Goal: Task Accomplishment & Management: Complete application form

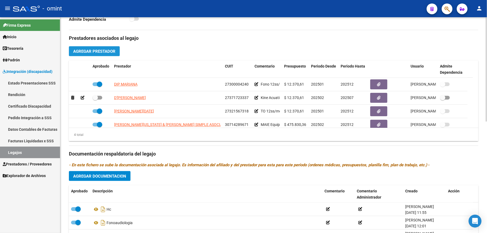
click at [101, 53] on span "Agregar Prestador" at bounding box center [94, 51] width 42 height 5
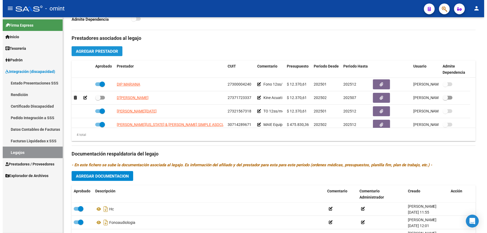
scroll to position [185, 0]
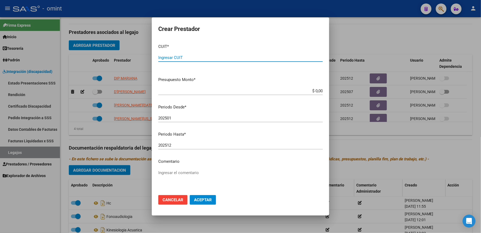
click at [181, 55] on input "Ingresar CUIT" at bounding box center [240, 57] width 165 height 5
type input "27-34937785-9"
click at [313, 86] on mat-dialog-content "CUIT * 27-34937785-9 Ingresar CUIT ARCA Padrón Presupuesto Monto * $ 0,00 Ingre…" at bounding box center [240, 115] width 177 height 151
click at [320, 90] on app-form-text-field "Presupuesto Monto * $ 0,00 Ingresar el monto" at bounding box center [242, 85] width 169 height 17
click at [319, 90] on app-form-text-field "Presupuesto Monto * $ 0,00 Ingresar el monto" at bounding box center [242, 85] width 169 height 17
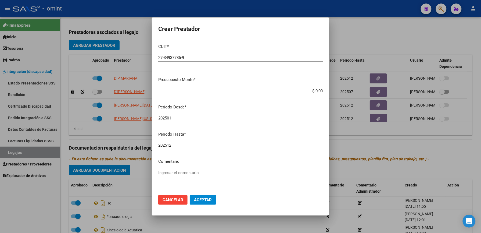
click at [318, 90] on app-form-text-field "Presupuesto Monto * $ 0,00 Ingresar el monto" at bounding box center [242, 85] width 169 height 17
click at [316, 93] on input "$ 0,00" at bounding box center [240, 90] width 165 height 5
click at [318, 91] on app-form-text-field "Presupuesto Monto * $ 0,00 Ingresar el monto" at bounding box center [242, 85] width 169 height 17
click at [319, 91] on app-form-text-field "Presupuesto Monto * $ 0,00 Ingresar el monto" at bounding box center [242, 85] width 169 height 17
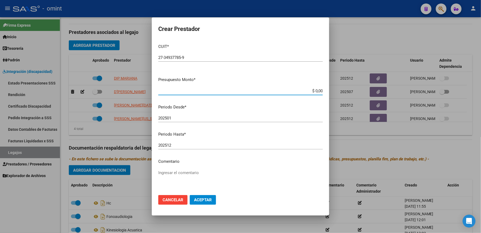
click at [317, 91] on input "$ 0,00" at bounding box center [240, 90] width 165 height 5
click at [319, 92] on app-form-text-field "Presupuesto Monto * $ 0,00 Ingresar el monto" at bounding box center [242, 85] width 169 height 17
click at [318, 90] on app-form-text-field "Presupuesto Monto * $ 0,00 Ingresar el monto" at bounding box center [242, 85] width 169 height 17
click at [318, 91] on app-form-text-field "Presupuesto Monto * $ 0,00 Ingresar el monto" at bounding box center [242, 85] width 169 height 17
click at [315, 91] on input "$ 0,00" at bounding box center [240, 90] width 165 height 5
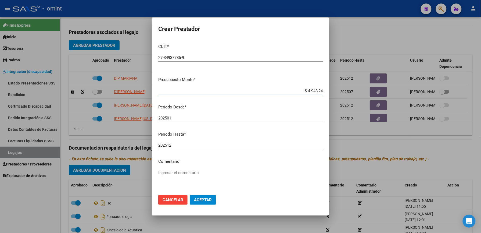
type input "$ 49.482,44"
click at [174, 118] on input "202501" at bounding box center [240, 118] width 165 height 5
type input "202508"
click at [174, 174] on textarea "Ingresar el comentario" at bounding box center [240, 182] width 165 height 25
type textarea "KINE ACUATICA 4 S X MES"
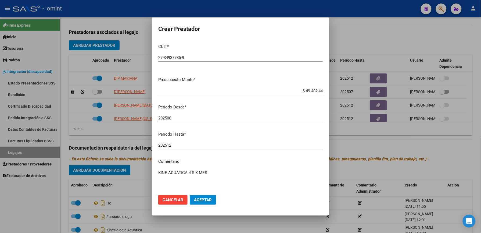
click at [203, 199] on span "Aceptar" at bounding box center [203, 199] width 18 height 5
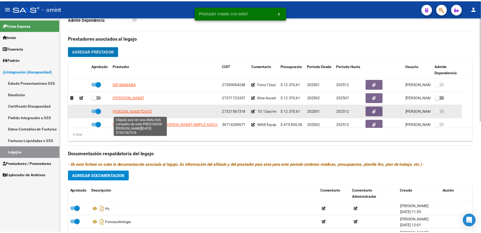
scroll to position [19, 0]
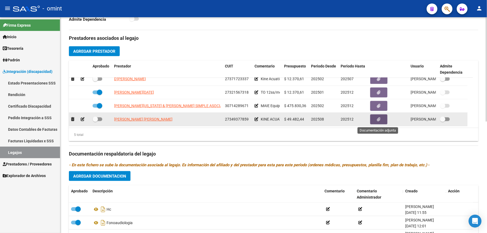
click at [375, 120] on button "button" at bounding box center [378, 119] width 17 height 10
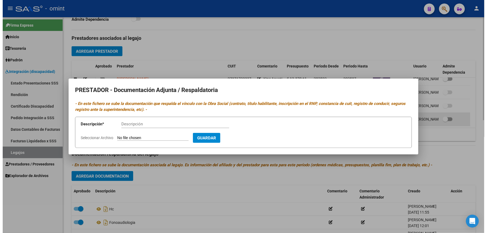
scroll to position [185, 0]
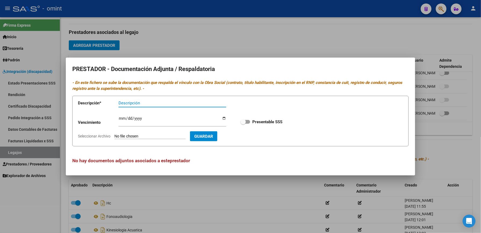
click at [152, 138] on input "Seleccionar Archivo" at bounding box center [150, 136] width 71 height 5
click at [154, 135] on input "Seleccionar Archivo" at bounding box center [150, 136] width 71 height 5
type input "C:\fakepath\Nvo Kine Acuatica.pdf"
click at [121, 118] on input "Ingresar vencimiento" at bounding box center [173, 120] width 108 height 9
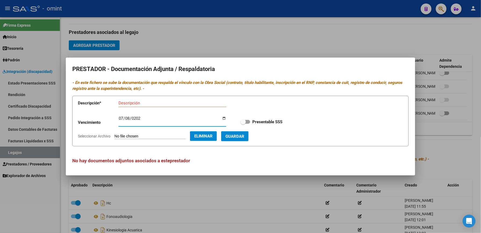
type input "2029-07-08"
click at [142, 101] on input "Descripción" at bounding box center [173, 103] width 108 height 5
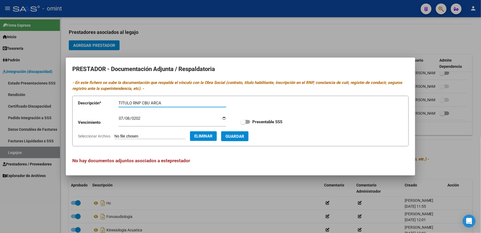
type input "TITULO RNP CBU ARCA"
click at [244, 134] on span "Guardar" at bounding box center [235, 136] width 19 height 5
checkbox input "true"
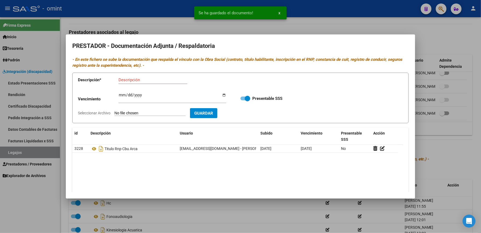
click at [462, 155] on div at bounding box center [240, 116] width 481 height 233
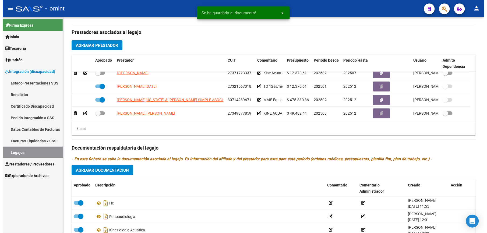
scroll to position [179, 0]
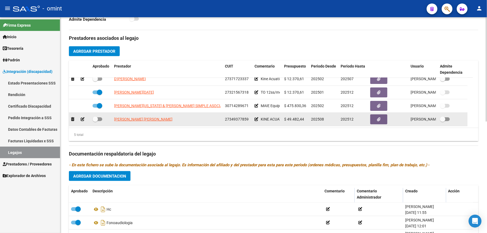
click at [102, 119] on div at bounding box center [101, 119] width 17 height 7
click at [102, 120] on div at bounding box center [101, 119] width 17 height 7
click at [100, 120] on span at bounding box center [98, 119] width 10 height 4
click at [95, 121] on input "checkbox" at bounding box center [95, 121] width 0 height 0
checkbox input "true"
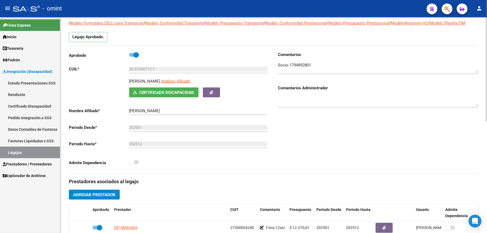
scroll to position [0, 0]
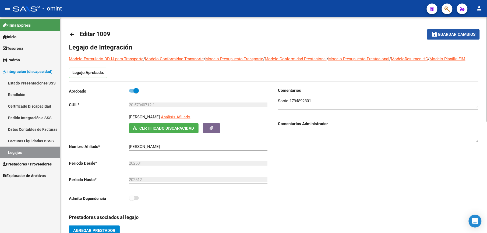
click at [449, 35] on span "Guardar cambios" at bounding box center [457, 34] width 38 height 5
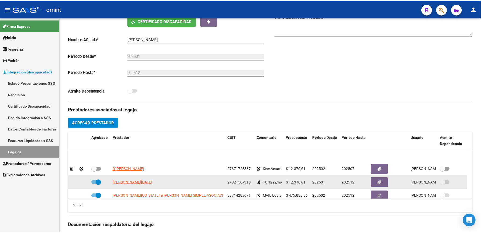
scroll to position [19, 0]
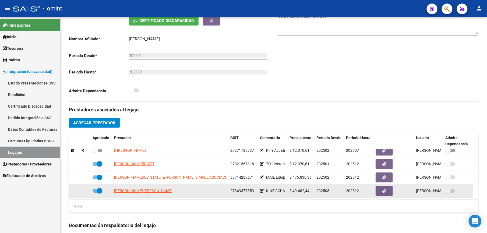
drag, startPoint x: 479, startPoint y: 178, endPoint x: 443, endPoint y: 198, distance: 40.8
click at [479, 198] on div "arrow_back Editar 1009 save Guardar cambios Legajo de Integración Modelo Formul…" at bounding box center [273, 132] width 427 height 445
click at [382, 190] on icon "button" at bounding box center [383, 191] width 3 height 4
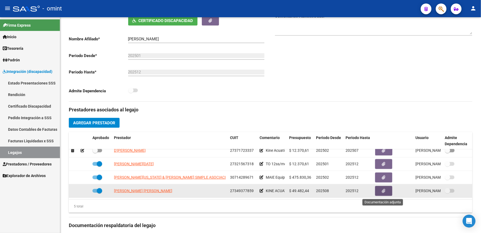
scroll to position [113, 0]
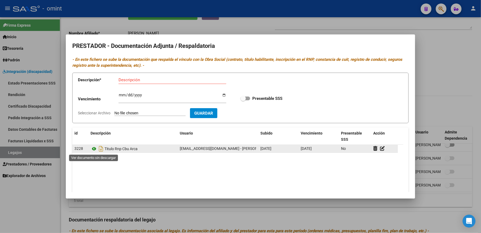
click at [95, 148] on icon at bounding box center [94, 148] width 7 height 6
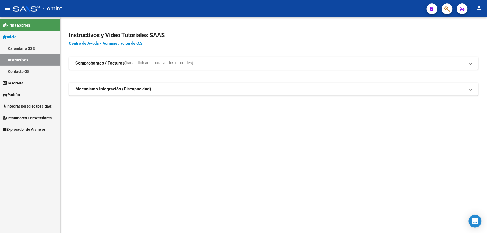
click at [19, 117] on span "Prestadores / Proveedores" at bounding box center [27, 118] width 49 height 6
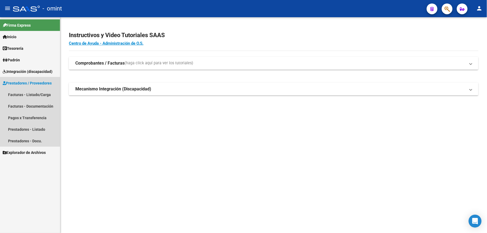
click at [17, 82] on span "Prestadores / Proveedores" at bounding box center [27, 83] width 49 height 6
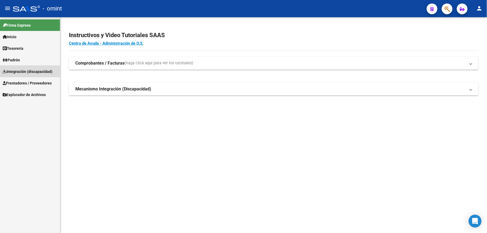
click at [19, 69] on span "Integración (discapacidad)" at bounding box center [28, 72] width 50 height 6
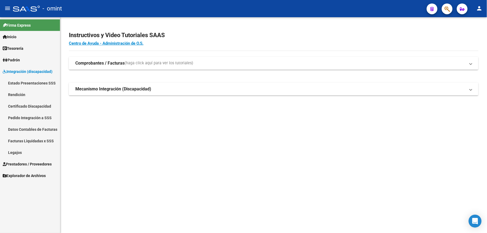
click at [13, 149] on link "Legajos" at bounding box center [30, 153] width 60 height 12
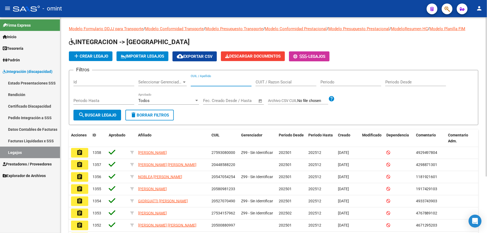
click at [200, 84] on input "CUIL / Apellido" at bounding box center [221, 82] width 61 height 5
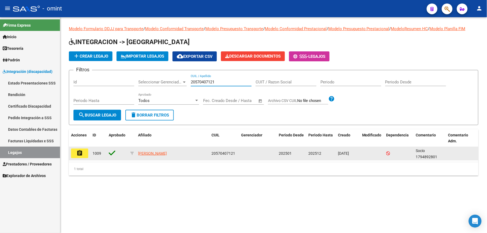
type input "20570407121"
click at [81, 151] on mat-icon "assignment" at bounding box center [79, 153] width 6 height 6
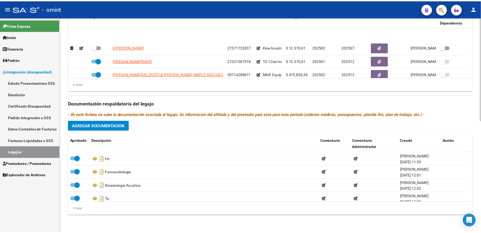
scroll to position [19, 0]
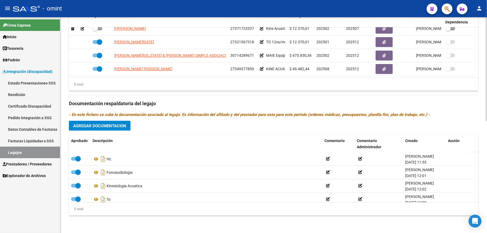
drag, startPoint x: 383, startPoint y: 69, endPoint x: 290, endPoint y: 86, distance: 94.1
click at [290, 86] on div "Aprobado Prestador CUIT Comentario Presupuesto Periodo Desde Periodo Hasta Usua…" at bounding box center [273, 50] width 409 height 81
click at [101, 123] on button "Agregar Documentacion" at bounding box center [100, 126] width 62 height 10
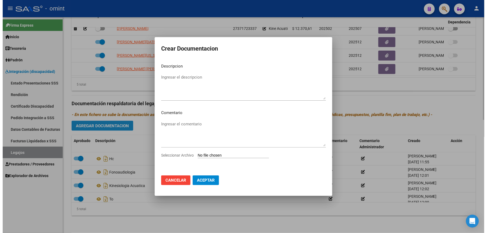
scroll to position [236, 0]
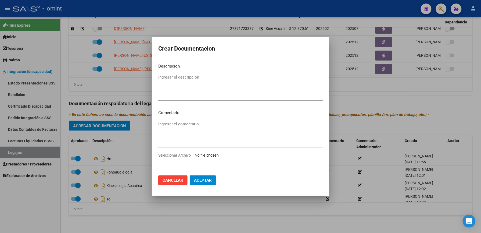
click at [232, 154] on input "Seleccionar Archivo" at bounding box center [230, 155] width 71 height 5
type input "C:\fakepath\NVO KINE ACUATICA.pdf"
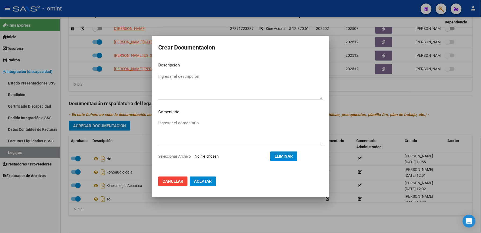
click at [181, 81] on textarea "Ingresar el descripcion" at bounding box center [240, 85] width 165 height 25
click at [184, 77] on textarea "Ingresar el descripcion" at bounding box center [240, 85] width 165 height 25
type textarea "Kine acuática NUEVA"
click at [200, 184] on button "Aceptar" at bounding box center [203, 181] width 26 height 10
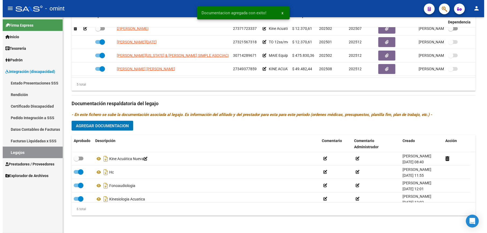
scroll to position [230, 0]
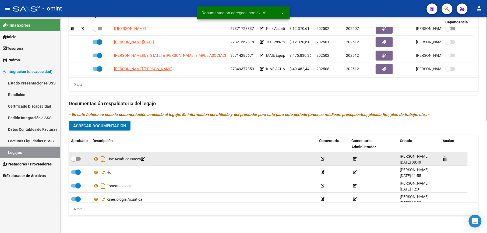
click at [80, 158] on span at bounding box center [76, 159] width 10 height 4
click at [74, 161] on input "checkbox" at bounding box center [73, 161] width 0 height 0
checkbox input "true"
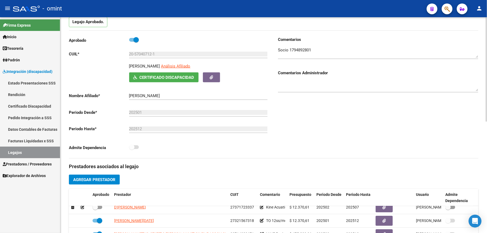
scroll to position [0, 0]
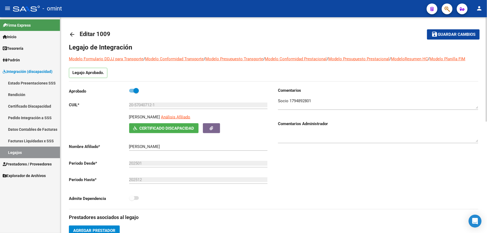
click at [452, 34] on span "Guardar cambios" at bounding box center [457, 34] width 38 height 5
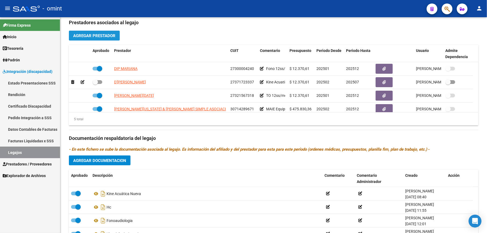
click at [101, 38] on span "Agregar Prestador" at bounding box center [94, 35] width 42 height 5
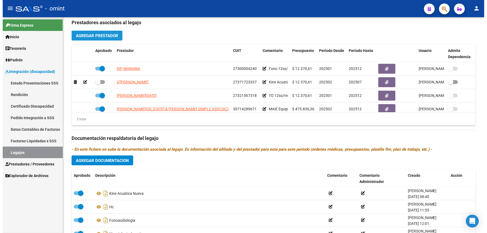
scroll to position [201, 0]
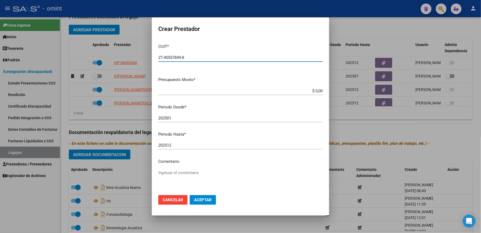
type input "27-40557849-8"
click at [319, 90] on app-form-text-field "Presupuesto Monto * $ 0,00 Ingresar el monto" at bounding box center [242, 85] width 169 height 17
click at [317, 92] on input "$ 0,00" at bounding box center [240, 90] width 165 height 5
type input "$ 98.964,88"
drag, startPoint x: 187, startPoint y: 115, endPoint x: 186, endPoint y: 119, distance: 3.6
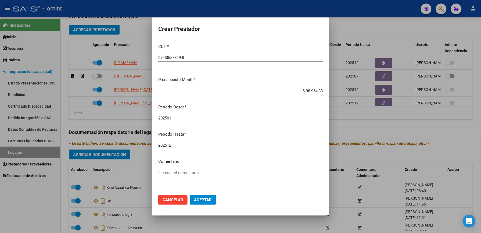
click at [187, 116] on input "202501" at bounding box center [240, 118] width 165 height 5
click at [175, 118] on input "202501" at bounding box center [240, 118] width 165 height 5
type input "202509"
click at [183, 175] on textarea "Ingresar el comentario" at bounding box center [240, 182] width 165 height 25
type textarea "PSP 8S x mes"
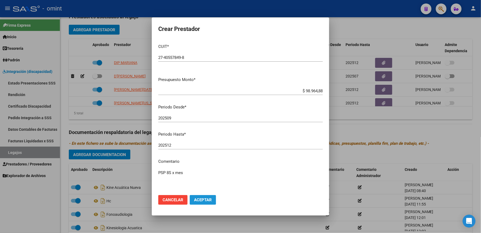
click at [201, 198] on span "Aceptar" at bounding box center [203, 199] width 18 height 5
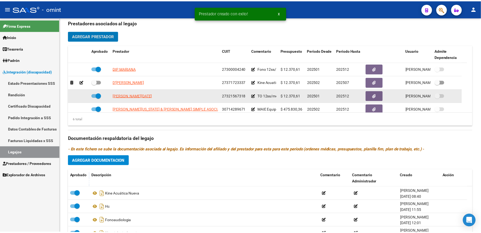
scroll to position [33, 0]
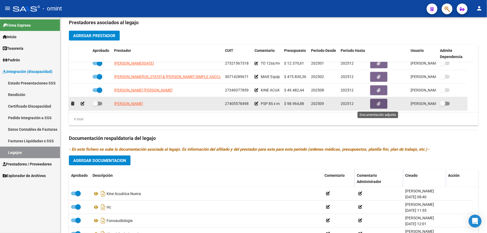
click at [380, 105] on icon "button" at bounding box center [378, 104] width 3 height 4
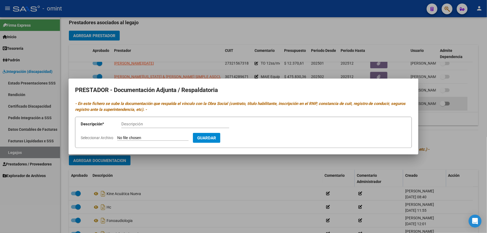
scroll to position [201, 0]
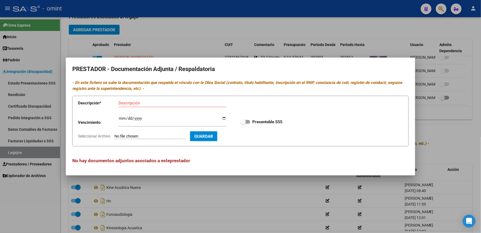
click at [146, 134] on input "Seleccionar Archivo" at bounding box center [150, 136] width 71 height 5
type input "C:\fakepath\PSP prestador.pdf"
click at [123, 113] on div "Vencimiento Ingresar vencimiento Presentable SSS" at bounding box center [240, 121] width 325 height 19
click at [122, 116] on div "Ingresar vencimiento" at bounding box center [173, 121] width 108 height 12
type input "[DATE]"
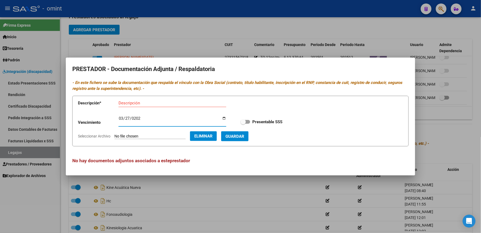
click at [138, 103] on input "Descripción" at bounding box center [173, 103] width 108 height 5
type input "tit rnp cbu arca"
click at [249, 132] on button "Guardar" at bounding box center [234, 136] width 27 height 10
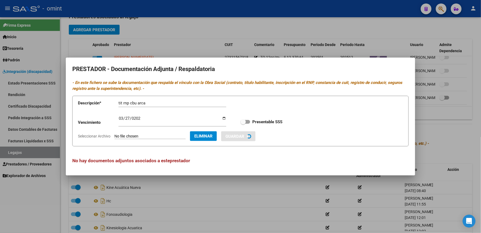
checkbox input "true"
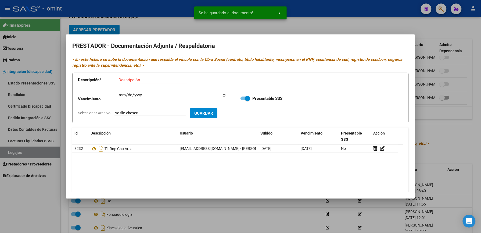
click at [461, 135] on div at bounding box center [240, 116] width 481 height 233
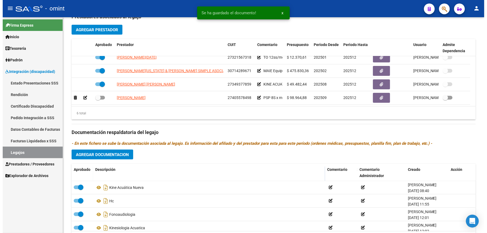
scroll to position [195, 0]
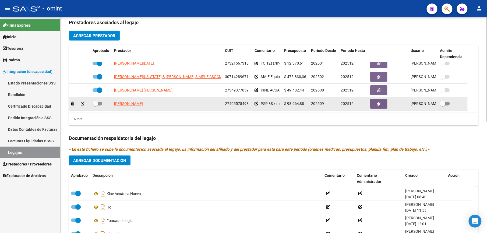
click at [100, 104] on span at bounding box center [98, 104] width 10 height 4
click at [95, 105] on input "checkbox" at bounding box center [95, 105] width 0 height 0
checkbox input "true"
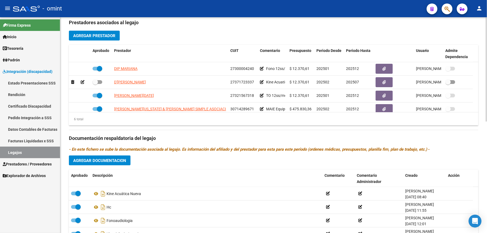
scroll to position [0, 0]
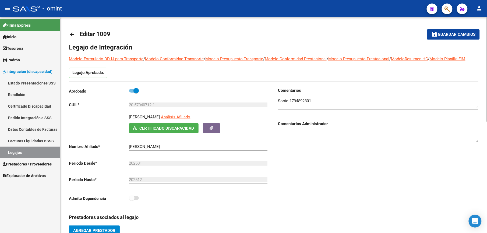
click at [457, 33] on span "Guardar cambios" at bounding box center [457, 34] width 38 height 5
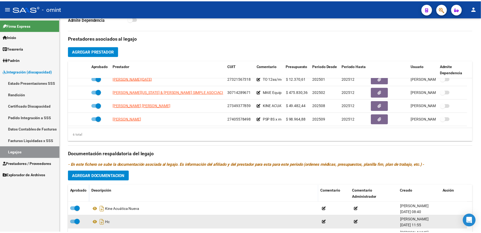
scroll to position [230, 0]
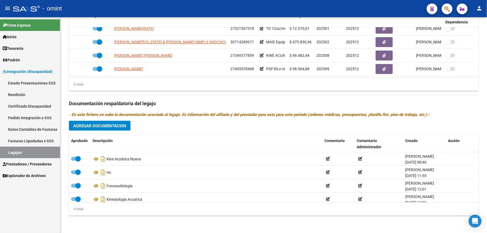
click at [95, 126] on span "Agregar Documentacion" at bounding box center [99, 125] width 53 height 5
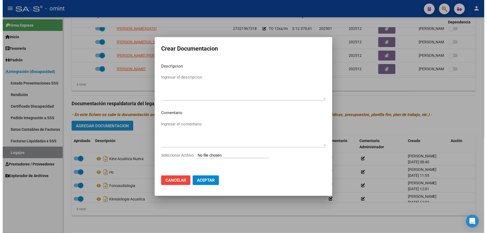
scroll to position [236, 0]
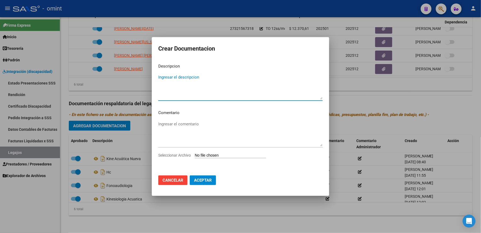
click at [232, 155] on input "Seleccionar Archivo" at bounding box center [230, 155] width 71 height 5
type input "C:\fakepath\PSP PRESTACION.pdf"
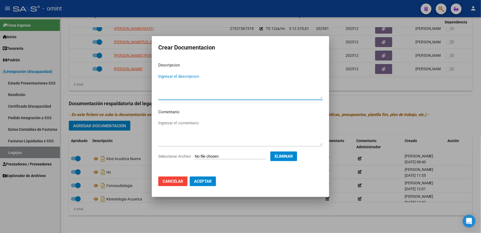
click at [177, 76] on textarea "Ingresar el descripcion" at bounding box center [240, 85] width 165 height 25
type textarea "p"
type textarea "PSP"
click at [200, 181] on span "Aceptar" at bounding box center [203, 181] width 18 height 5
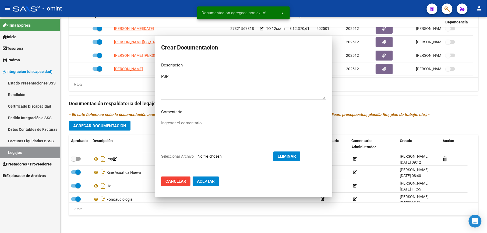
scroll to position [230, 0]
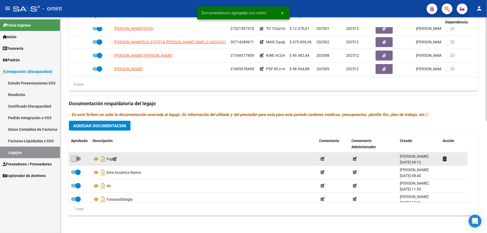
click at [79, 157] on span at bounding box center [76, 159] width 10 height 4
click at [74, 161] on input "checkbox" at bounding box center [73, 161] width 0 height 0
checkbox input "true"
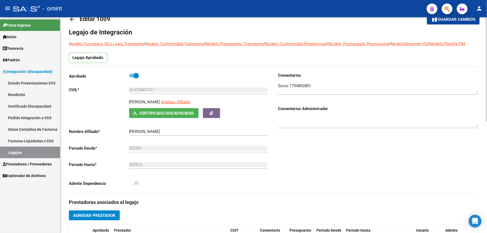
scroll to position [0, 0]
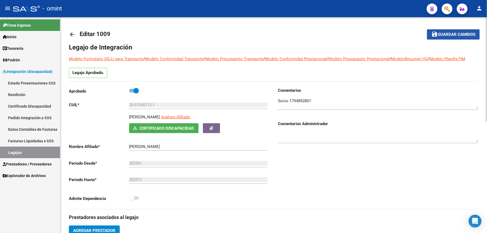
click at [451, 34] on span "Guardar cambios" at bounding box center [457, 34] width 38 height 5
click at [453, 36] on span "Guardar cambios" at bounding box center [457, 34] width 38 height 5
click at [457, 34] on span "Guardar cambios" at bounding box center [457, 34] width 38 height 5
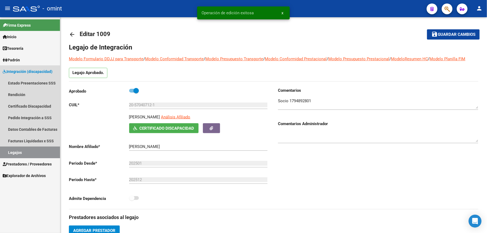
click at [15, 151] on link "Legajos" at bounding box center [30, 153] width 60 height 12
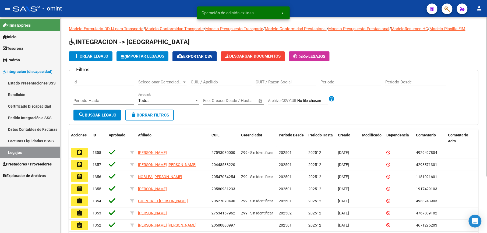
click at [220, 82] on input "CUIL / Apellido" at bounding box center [221, 82] width 61 height 5
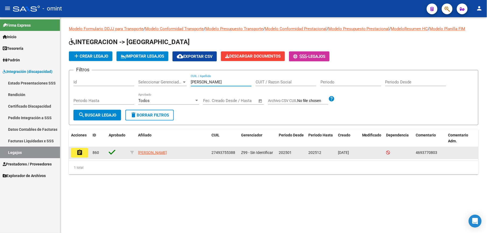
type input "[PERSON_NAME]"
click at [79, 151] on mat-icon "assignment" at bounding box center [79, 152] width 6 height 6
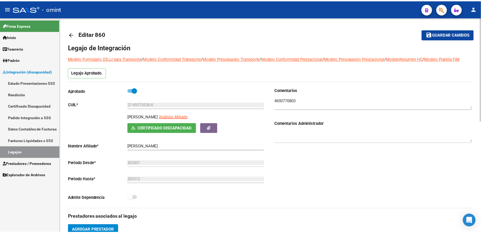
scroll to position [143, 0]
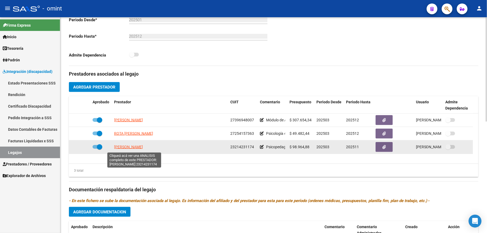
click at [140, 147] on span "[PERSON_NAME]" at bounding box center [128, 147] width 29 height 4
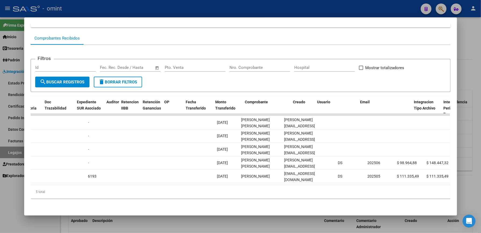
scroll to position [0, 0]
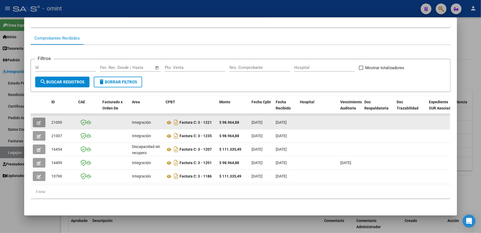
click at [37, 121] on icon "button" at bounding box center [39, 123] width 4 height 4
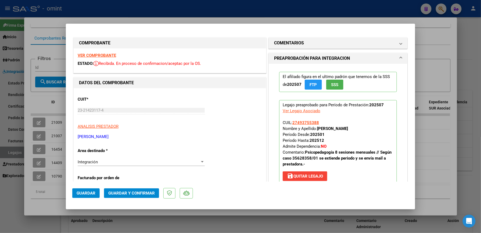
click at [102, 54] on strong "VER COMPROBANTE" at bounding box center [97, 55] width 38 height 5
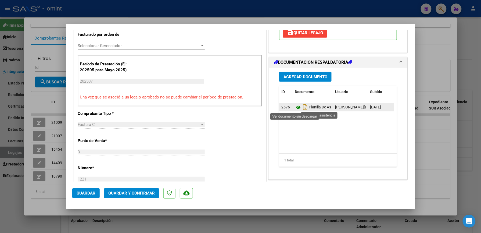
click at [296, 108] on icon at bounding box center [298, 107] width 7 height 6
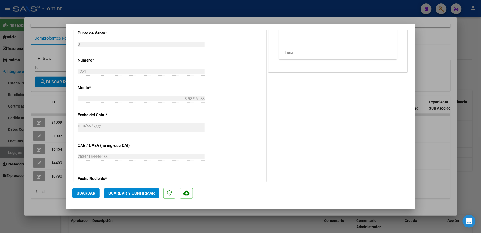
scroll to position [0, 0]
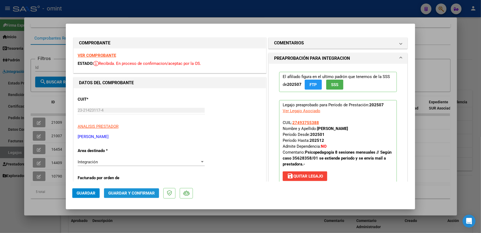
click at [133, 194] on span "Guardar y Confirmar" at bounding box center [131, 193] width 47 height 5
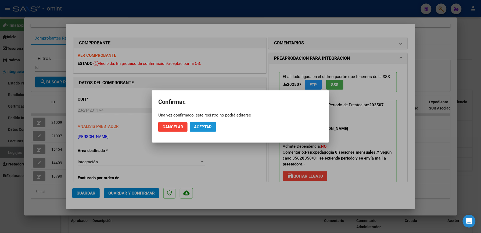
click at [202, 125] on span "Aceptar" at bounding box center [203, 127] width 18 height 5
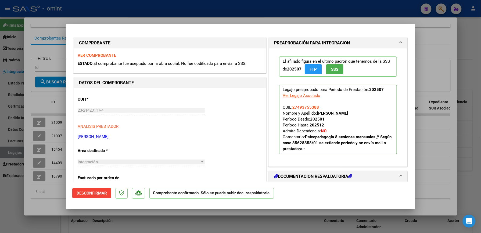
click at [468, 42] on div at bounding box center [240, 116] width 481 height 233
type input "$ 0,00"
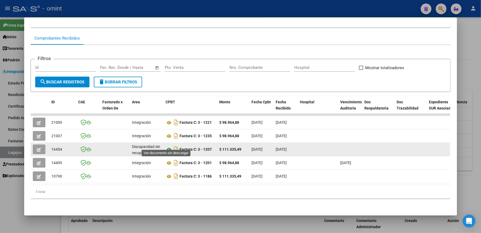
click at [166, 146] on icon at bounding box center [169, 149] width 7 height 6
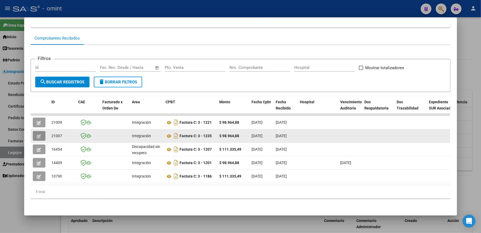
click at [37, 131] on button "button" at bounding box center [39, 136] width 13 height 10
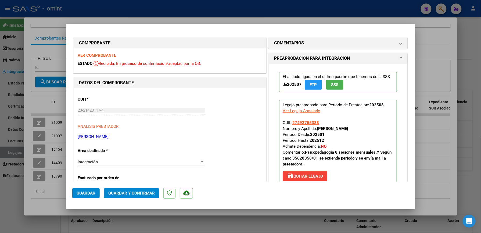
click at [105, 53] on strong "VER COMPROBANTE" at bounding box center [97, 55] width 38 height 5
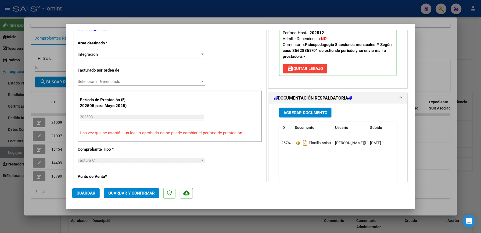
scroll to position [143, 0]
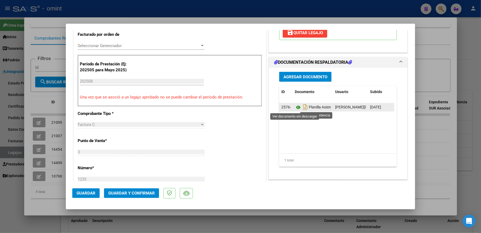
click at [297, 108] on icon at bounding box center [298, 107] width 7 height 6
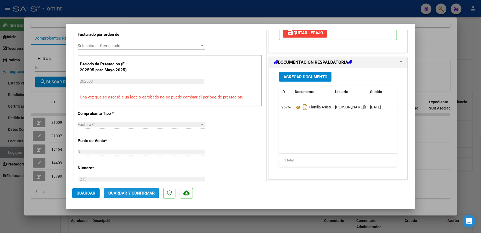
click at [124, 191] on span "Guardar y Confirmar" at bounding box center [131, 193] width 47 height 5
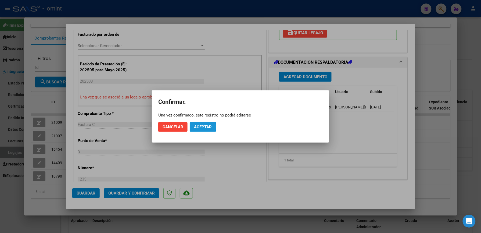
click at [200, 127] on span "Aceptar" at bounding box center [203, 127] width 18 height 5
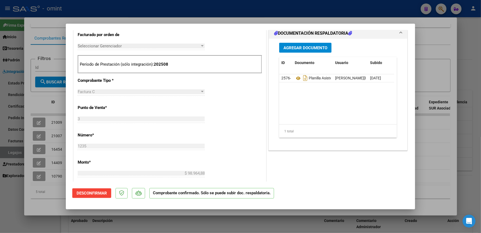
click at [427, 142] on div at bounding box center [240, 116] width 481 height 233
type input "$ 0,00"
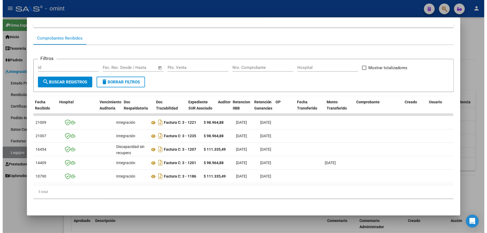
scroll to position [0, 0]
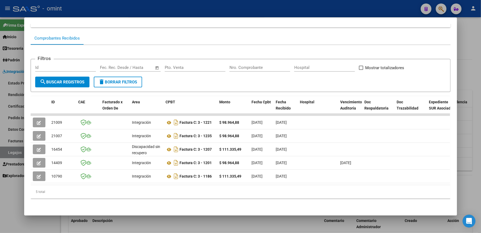
click at [470, 142] on div at bounding box center [240, 116] width 481 height 233
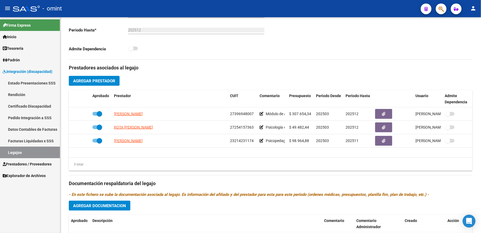
scroll to position [143, 0]
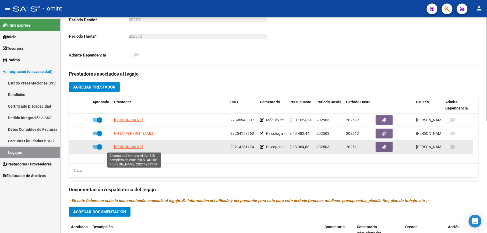
click at [136, 149] on span "[PERSON_NAME]" at bounding box center [128, 147] width 29 height 4
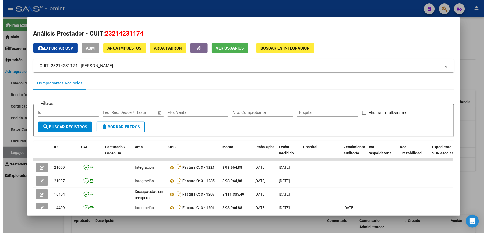
scroll to position [50, 0]
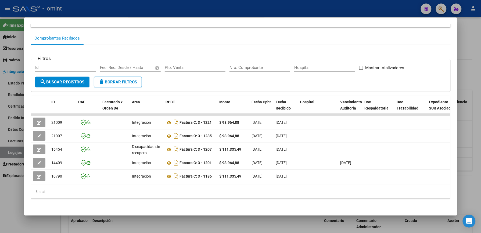
click at [473, 62] on div at bounding box center [240, 116] width 481 height 233
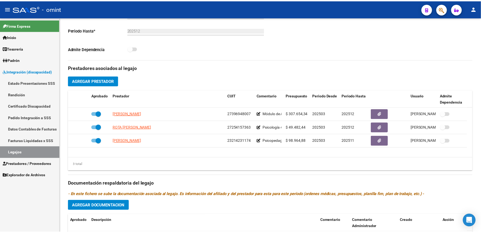
scroll to position [143, 0]
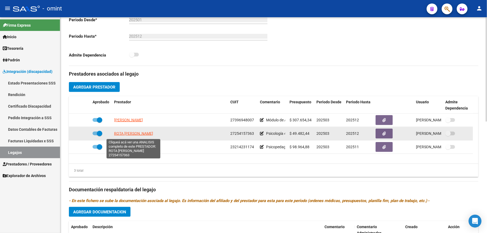
click at [130, 135] on span "ROTA [PERSON_NAME]" at bounding box center [133, 133] width 39 height 4
type textarea "27254157363"
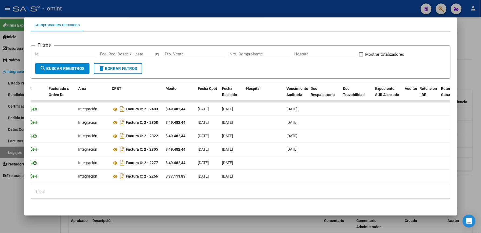
scroll to position [0, 0]
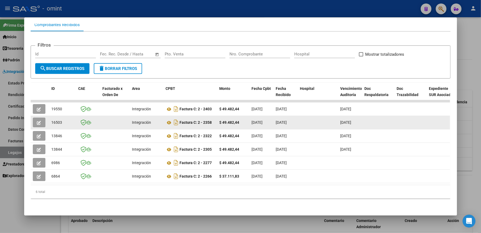
click at [38, 121] on icon "button" at bounding box center [39, 123] width 4 height 4
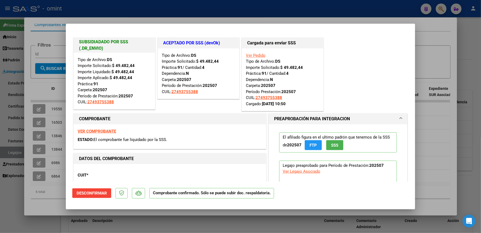
click at [439, 128] on div at bounding box center [240, 116] width 481 height 233
type input "$ 0,00"
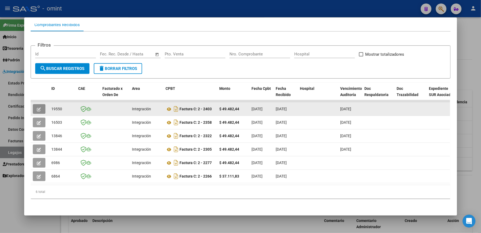
click at [39, 104] on button "button" at bounding box center [39, 109] width 13 height 10
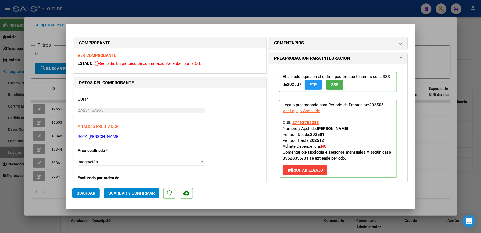
click at [109, 53] on strong "VER COMPROBANTE" at bounding box center [97, 55] width 38 height 5
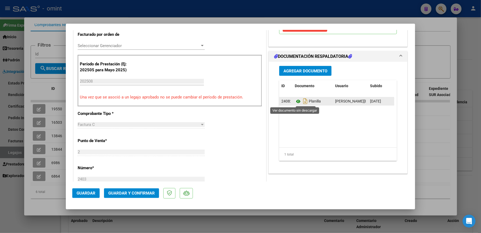
click at [295, 101] on icon at bounding box center [298, 101] width 7 height 6
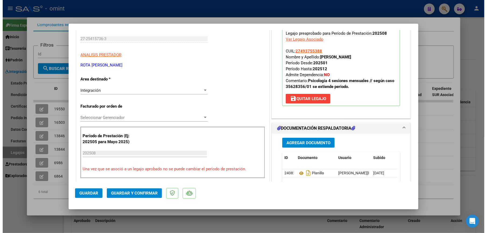
scroll to position [0, 0]
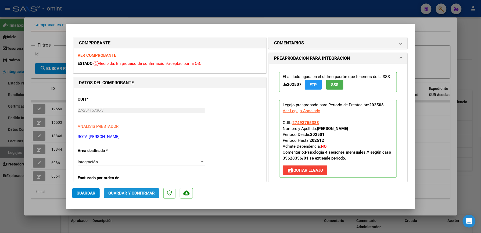
click at [140, 192] on span "Guardar y Confirmar" at bounding box center [131, 193] width 47 height 5
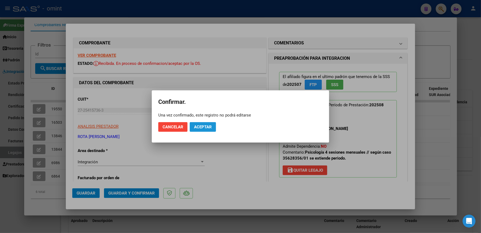
click at [205, 129] on button "Aceptar" at bounding box center [203, 127] width 26 height 10
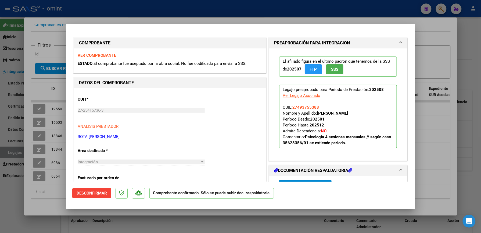
click at [443, 138] on div at bounding box center [240, 116] width 481 height 233
type input "$ 0,00"
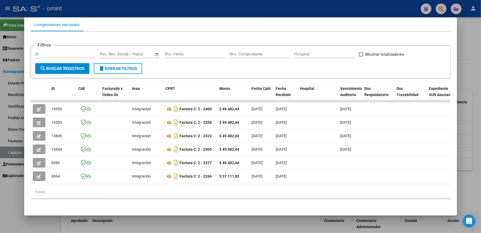
click at [474, 134] on div at bounding box center [240, 116] width 481 height 233
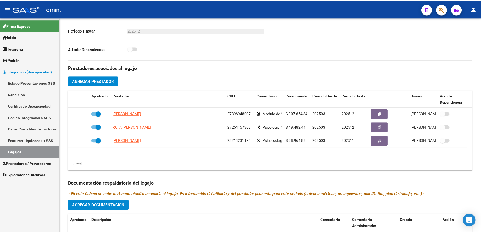
scroll to position [143, 0]
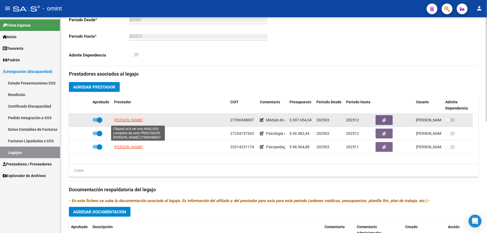
click at [139, 122] on span "[PERSON_NAME]" at bounding box center [128, 120] width 29 height 4
type textarea "27396948007"
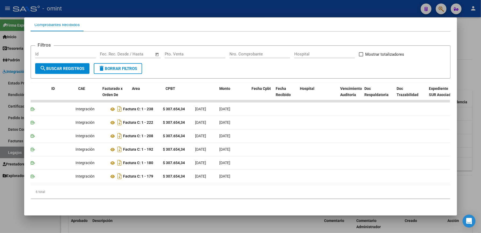
scroll to position [0, 0]
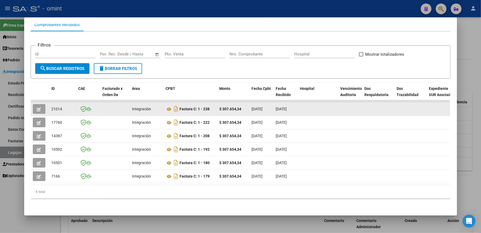
click at [37, 107] on icon "button" at bounding box center [39, 109] width 4 height 4
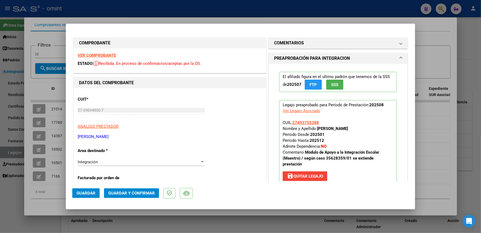
click at [103, 54] on strong "VER COMPROBANTE" at bounding box center [97, 55] width 38 height 5
click at [436, 106] on div at bounding box center [240, 116] width 481 height 233
type input "$ 0,00"
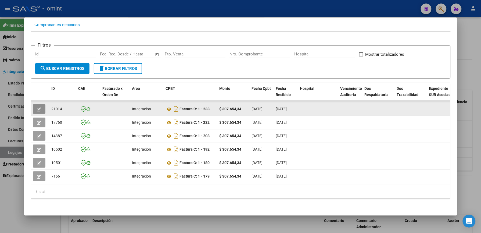
click at [37, 107] on icon "button" at bounding box center [39, 109] width 4 height 4
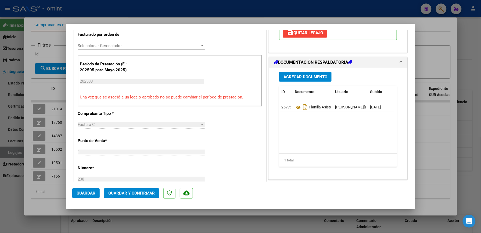
scroll to position [179, 0]
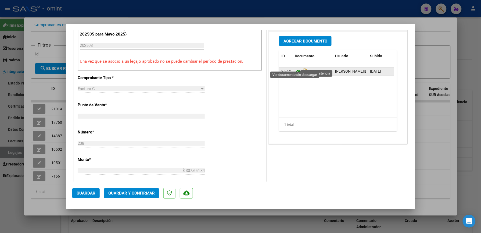
click at [297, 68] on icon at bounding box center [298, 71] width 7 height 6
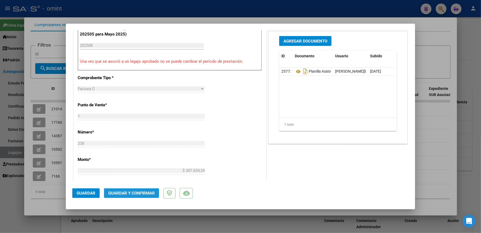
click at [137, 191] on span "Guardar y Confirmar" at bounding box center [131, 193] width 47 height 5
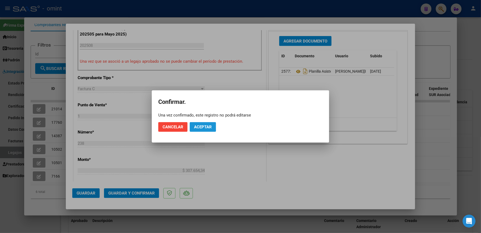
click at [197, 126] on span "Aceptar" at bounding box center [203, 127] width 18 height 5
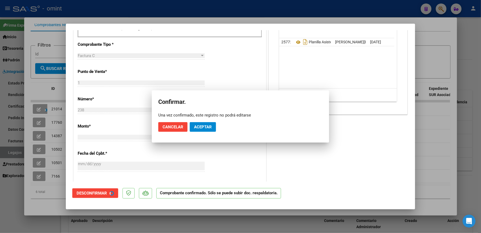
scroll to position [179, 0]
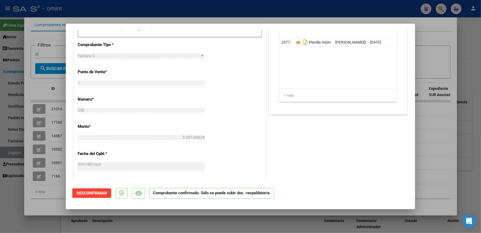
click at [424, 134] on div at bounding box center [240, 116] width 481 height 233
type input "$ 0,00"
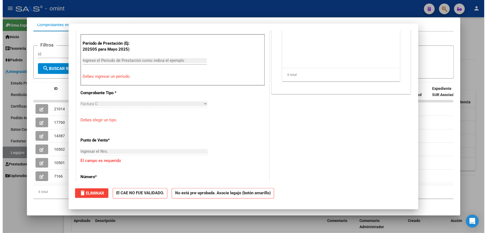
scroll to position [189, 0]
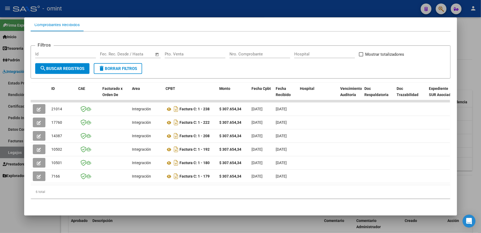
click at [472, 40] on div at bounding box center [240, 116] width 481 height 233
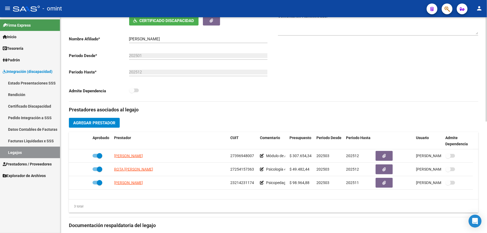
scroll to position [36, 0]
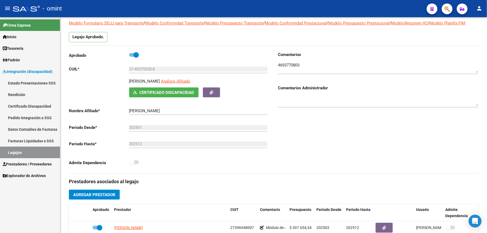
click at [10, 152] on link "Legajos" at bounding box center [30, 153] width 60 height 12
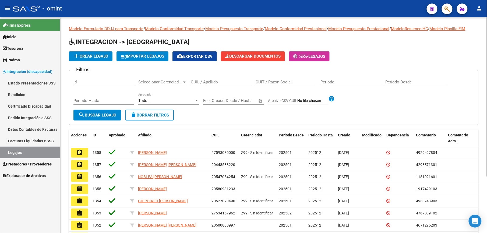
click at [215, 86] on div "CUIL / Apellido" at bounding box center [221, 80] width 61 height 12
click at [215, 83] on input "CUIL / Apellido" at bounding box center [221, 82] width 61 height 5
paste input "27-54187552-8"
drag, startPoint x: 214, startPoint y: 81, endPoint x: 276, endPoint y: 74, distance: 62.0
click at [227, 79] on div "27-54187552-8 CUIL / Apellido" at bounding box center [221, 80] width 61 height 12
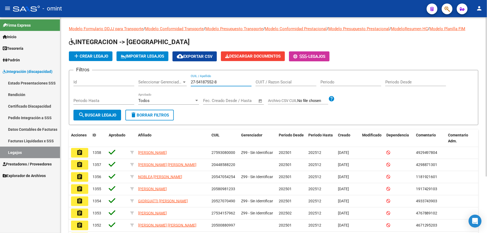
click at [225, 83] on input "27-54187552-8" at bounding box center [221, 82] width 61 height 5
type input "27541875528"
click at [102, 112] on button "search Buscar Legajo" at bounding box center [97, 115] width 48 height 11
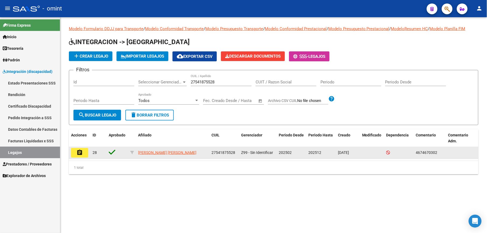
click at [81, 152] on mat-icon "assignment" at bounding box center [79, 152] width 6 height 6
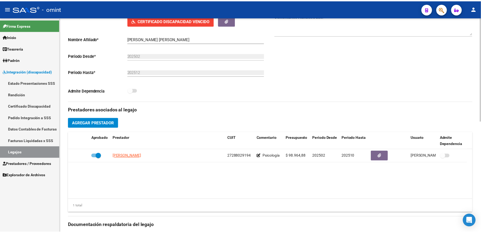
scroll to position [143, 0]
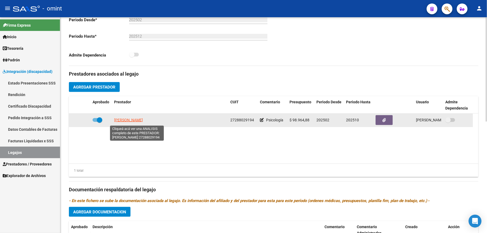
click at [143, 122] on span "[PERSON_NAME]" at bounding box center [128, 120] width 29 height 4
type textarea "27288029194"
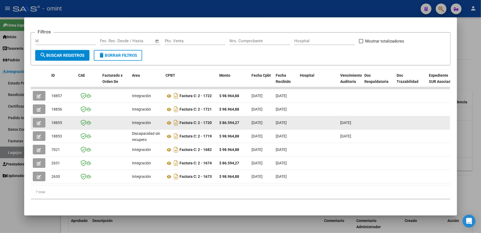
scroll to position [77, 0]
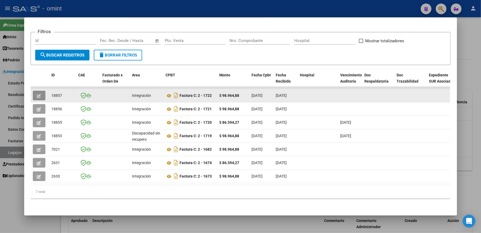
click at [37, 93] on span "button" at bounding box center [39, 95] width 4 height 5
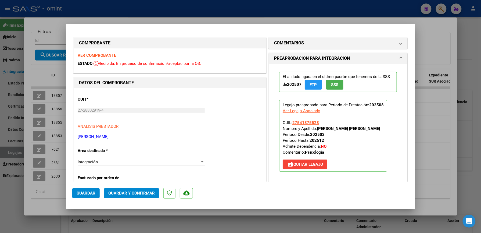
click at [422, 105] on div at bounding box center [240, 116] width 481 height 233
type input "$ 0,00"
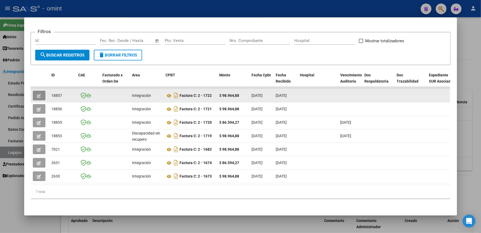
click at [39, 91] on button "button" at bounding box center [39, 96] width 13 height 10
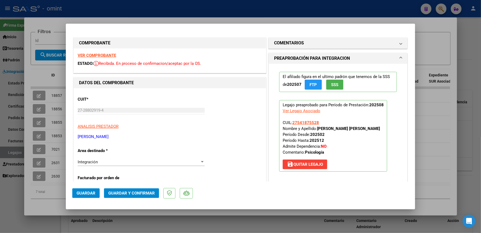
click at [92, 54] on strong "VER COMPROBANTE" at bounding box center [97, 55] width 38 height 5
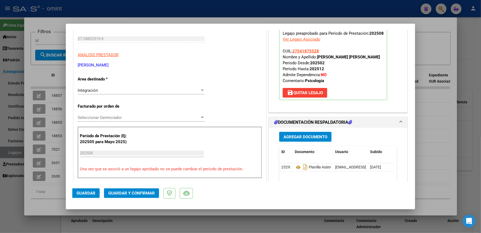
scroll to position [143, 0]
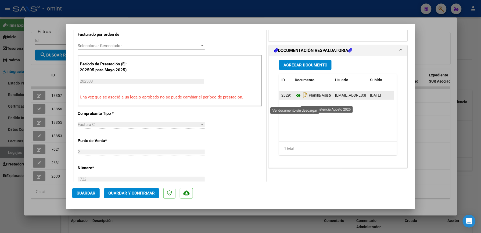
click at [296, 99] on icon at bounding box center [298, 95] width 7 height 6
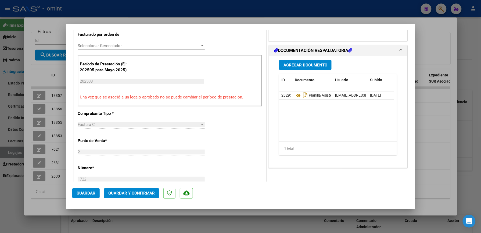
scroll to position [0, 0]
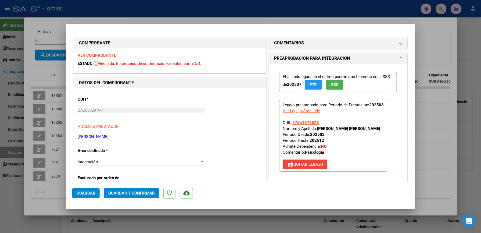
click at [100, 53] on strong "VER COMPROBANTE" at bounding box center [97, 55] width 38 height 5
click at [137, 191] on span "Guardar y Confirmar" at bounding box center [131, 193] width 47 height 5
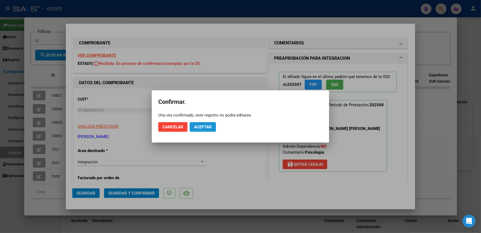
click at [205, 124] on button "Aceptar" at bounding box center [203, 127] width 26 height 10
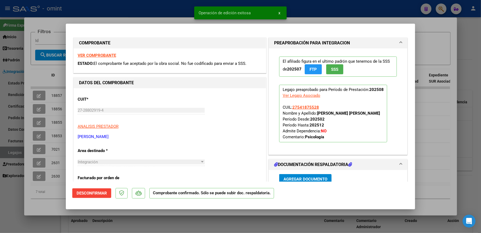
click at [444, 109] on div at bounding box center [240, 116] width 481 height 233
type input "$ 0,00"
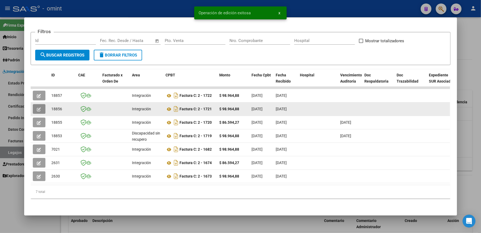
click at [38, 107] on icon "button" at bounding box center [39, 109] width 4 height 4
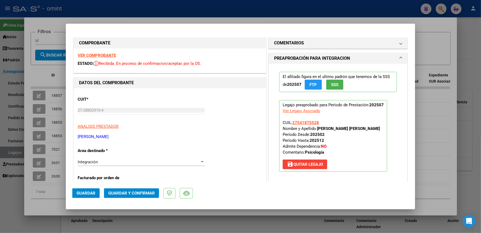
click at [107, 54] on strong "VER COMPROBANTE" at bounding box center [97, 55] width 38 height 5
click at [441, 137] on div at bounding box center [240, 116] width 481 height 233
type input "$ 0,00"
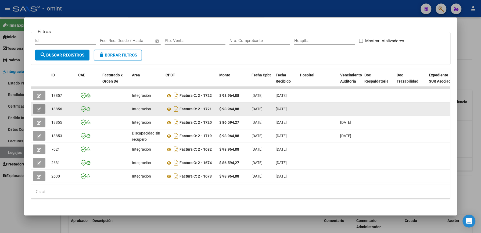
click at [38, 107] on icon "button" at bounding box center [39, 109] width 4 height 4
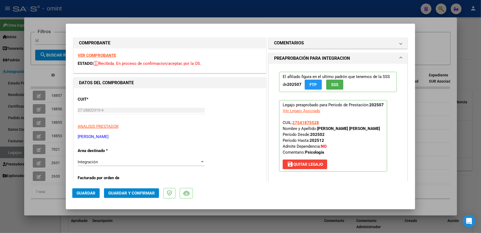
scroll to position [108, 0]
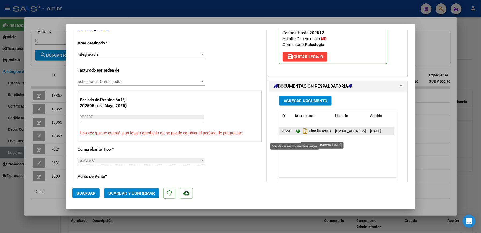
click at [295, 134] on icon at bounding box center [298, 131] width 7 height 6
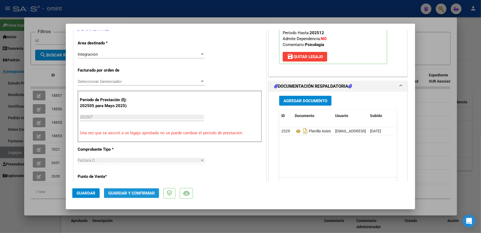
click at [133, 190] on button "Guardar y Confirmar" at bounding box center [131, 193] width 55 height 10
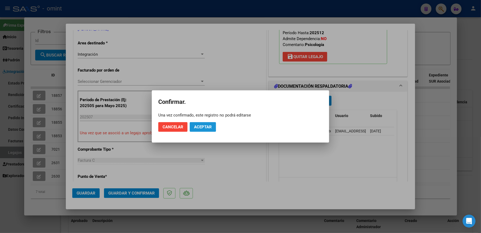
click at [198, 125] on span "Aceptar" at bounding box center [203, 127] width 18 height 5
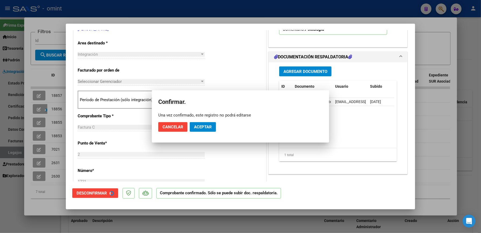
scroll to position [107, 0]
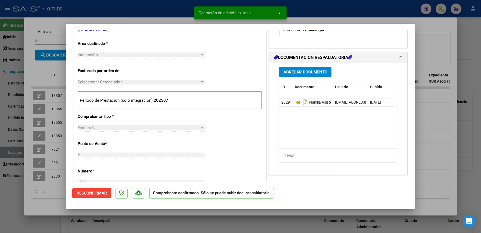
click at [33, 118] on div at bounding box center [240, 116] width 481 height 233
type input "$ 0,00"
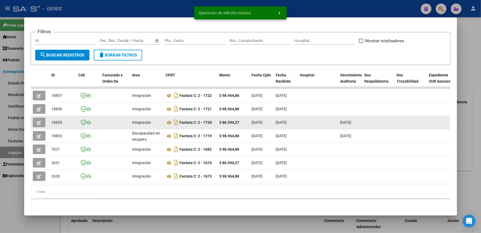
click at [37, 121] on icon "button" at bounding box center [39, 123] width 4 height 4
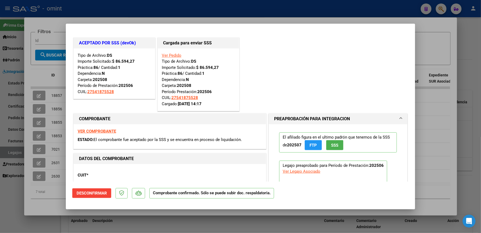
click at [427, 119] on div at bounding box center [240, 116] width 481 height 233
type input "$ 0,00"
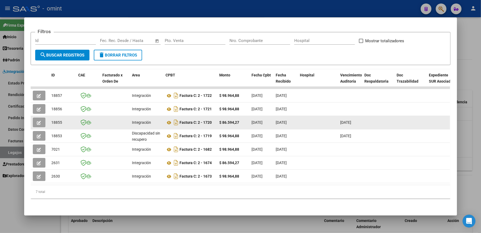
drag, startPoint x: 36, startPoint y: 116, endPoint x: 39, endPoint y: 115, distance: 3.4
click at [39, 118] on button "button" at bounding box center [39, 123] width 13 height 10
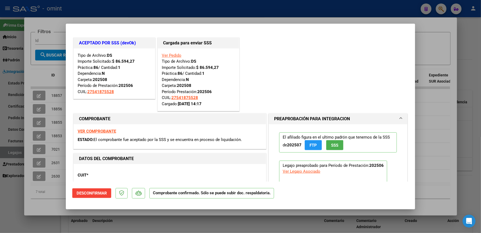
click at [100, 130] on strong "VER COMPROBANTE" at bounding box center [97, 131] width 38 height 5
click at [442, 47] on div at bounding box center [240, 116] width 481 height 233
type input "$ 0,00"
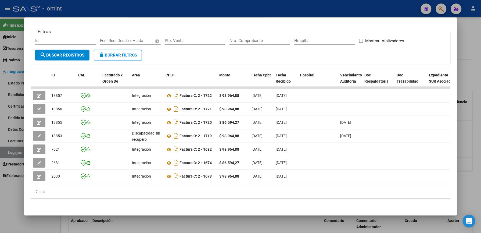
click at [467, 134] on div at bounding box center [240, 116] width 481 height 233
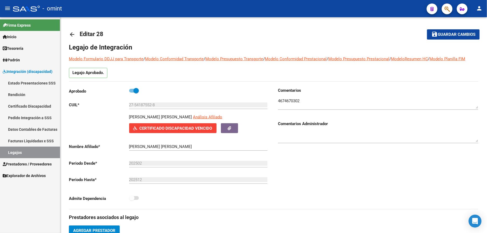
click at [17, 150] on link "Legajos" at bounding box center [30, 153] width 60 height 12
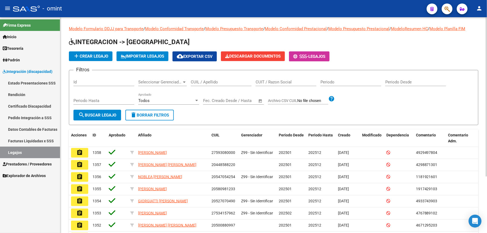
click at [205, 81] on input "CUIL / Apellido" at bounding box center [221, 82] width 61 height 5
paste input "20396049539"
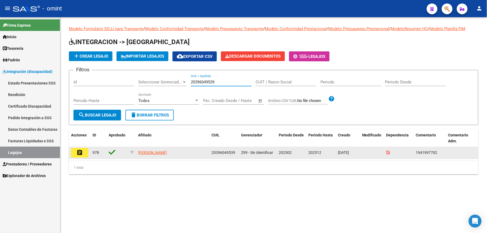
type input "20396049539"
click at [78, 156] on button "assignment" at bounding box center [79, 153] width 17 height 10
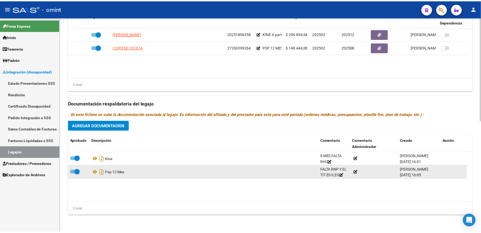
scroll to position [87, 0]
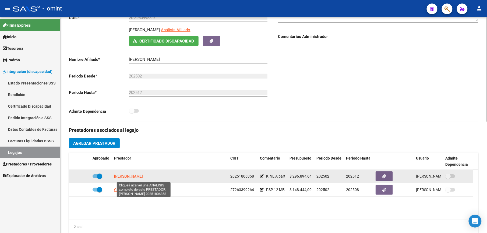
click at [143, 178] on span "[PERSON_NAME]" at bounding box center [128, 176] width 29 height 4
type textarea "20251806358"
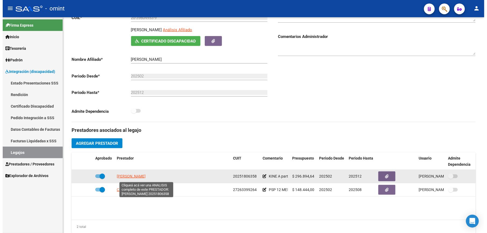
scroll to position [93, 0]
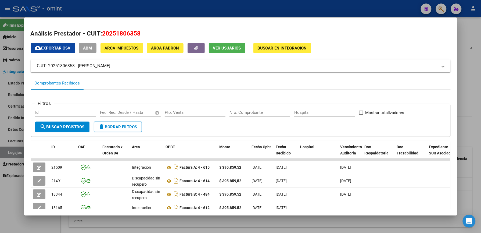
click at [475, 79] on div at bounding box center [240, 116] width 481 height 233
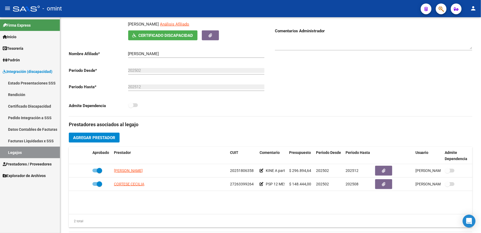
scroll to position [87, 0]
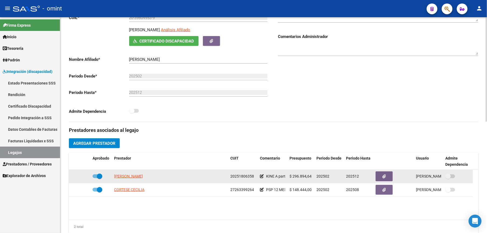
click at [92, 178] on datatable-body-cell at bounding box center [101, 176] width 22 height 13
click at [95, 178] on span at bounding box center [98, 176] width 10 height 4
click at [95, 178] on input "checkbox" at bounding box center [95, 178] width 0 height 0
checkbox input "false"
click at [83, 178] on icon at bounding box center [83, 176] width 4 height 4
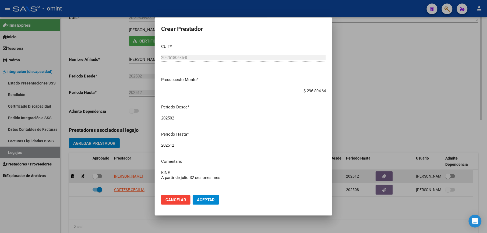
scroll to position [93, 0]
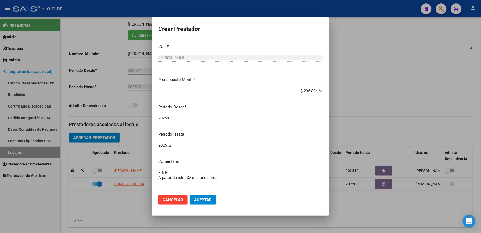
click at [226, 176] on textarea "KINE A partir de julio 32 sesiones mes" at bounding box center [240, 182] width 165 height 25
type textarea "KINE A partir de julio 32 sesiones mes"
click at [210, 194] on mat-dialog-actions "Cancelar Aceptar" at bounding box center [240, 200] width 165 height 18
click at [204, 201] on span "Aceptar" at bounding box center [203, 199] width 18 height 5
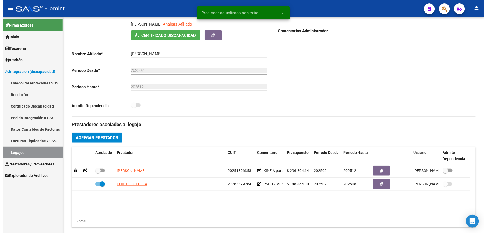
scroll to position [87, 0]
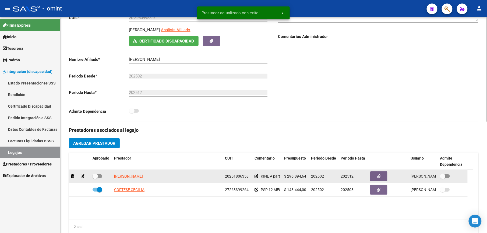
click at [100, 176] on span at bounding box center [98, 176] width 10 height 4
click at [95, 178] on input "checkbox" at bounding box center [95, 178] width 0 height 0
checkbox input "true"
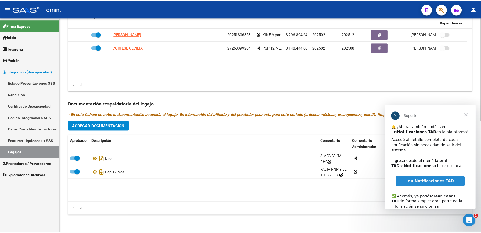
scroll to position [0, 0]
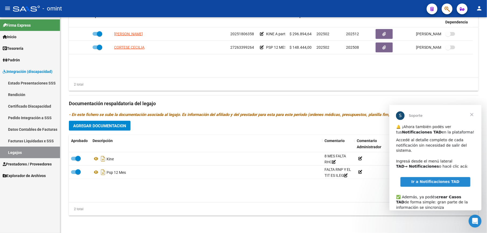
click at [471, 113] on span "Cerrar" at bounding box center [471, 114] width 19 height 19
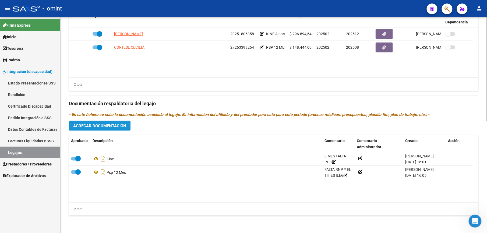
click at [89, 123] on button "Agregar Documentacion" at bounding box center [100, 126] width 62 height 10
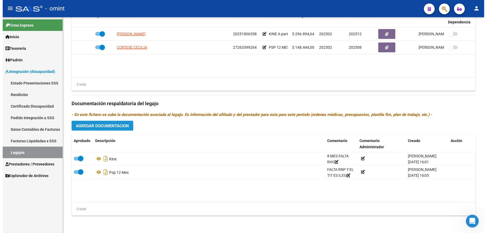
scroll to position [236, 0]
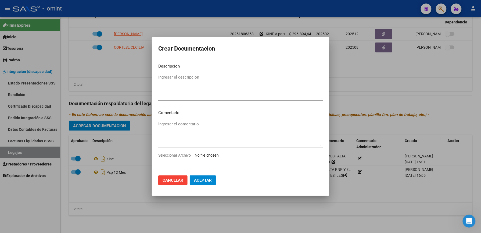
click at [233, 153] on input "Seleccionar Archivo" at bounding box center [230, 155] width 71 height 5
type input "C:\fakepath\f044 KINESIO.pdf"
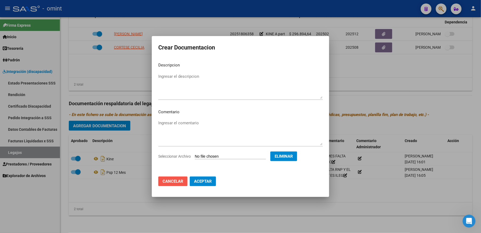
click at [179, 177] on button "Cancelar" at bounding box center [172, 181] width 29 height 10
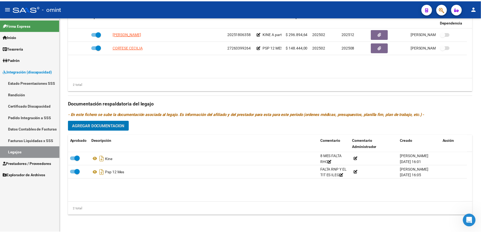
scroll to position [230, 0]
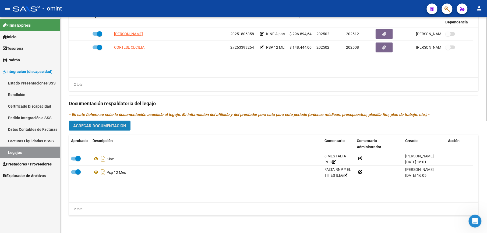
click at [106, 126] on span "Agregar Documentacion" at bounding box center [99, 125] width 53 height 5
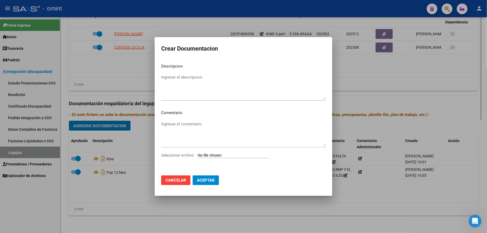
scroll to position [236, 0]
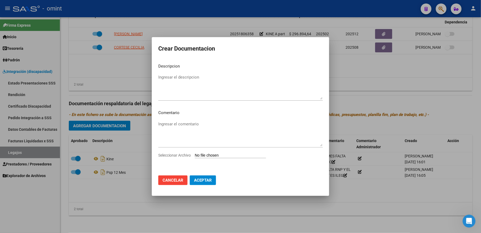
click at [231, 152] on div "Ingresar el comentario" at bounding box center [240, 136] width 165 height 33
click at [233, 155] on input "Seleccionar Archivo" at bounding box center [230, 155] width 71 height 5
type input "C:\fakepath\INFORME.pdf"
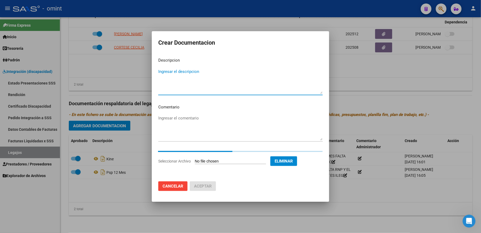
click at [182, 70] on textarea "Ingresar el descripcion" at bounding box center [240, 81] width 165 height 25
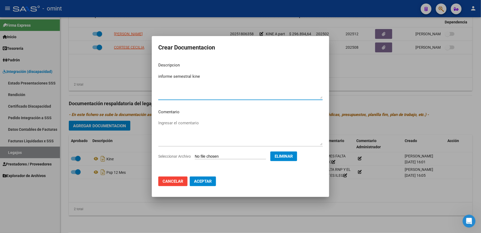
type textarea "informe semestral kine"
click at [197, 180] on span "Aceptar" at bounding box center [203, 181] width 18 height 5
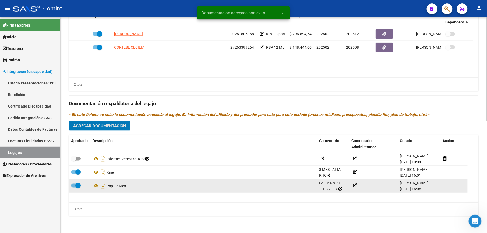
scroll to position [230, 0]
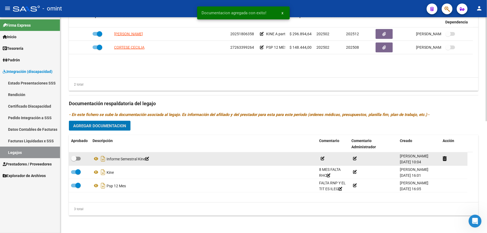
click at [79, 161] on label at bounding box center [76, 158] width 10 height 6
click at [74, 161] on input "checkbox" at bounding box center [73, 161] width 0 height 0
checkbox input "true"
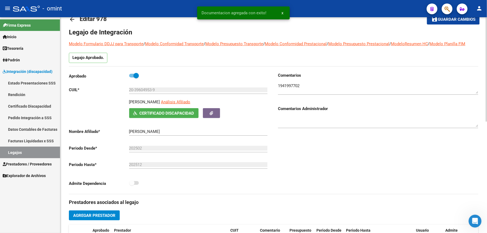
scroll to position [0, 0]
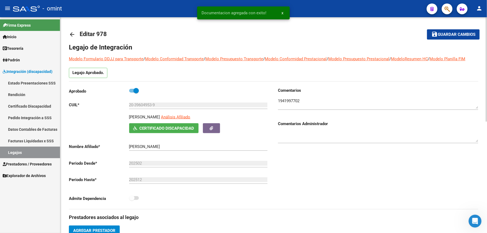
click at [448, 33] on span "Guardar cambios" at bounding box center [457, 34] width 38 height 5
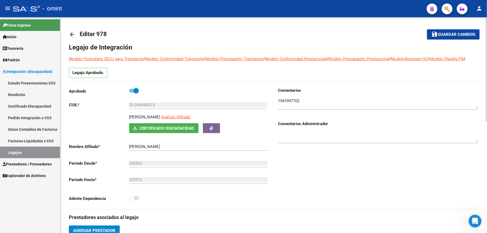
click at [465, 33] on span "Guardar cambios" at bounding box center [457, 34] width 38 height 5
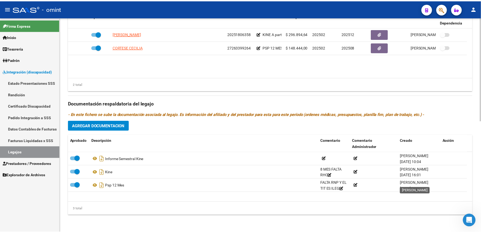
scroll to position [1, 0]
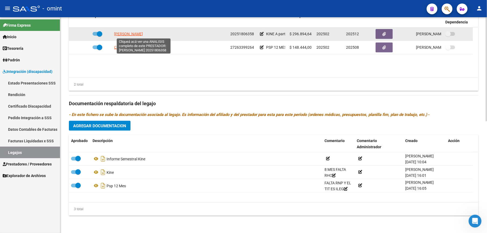
click at [135, 32] on span "[PERSON_NAME]" at bounding box center [128, 34] width 29 height 4
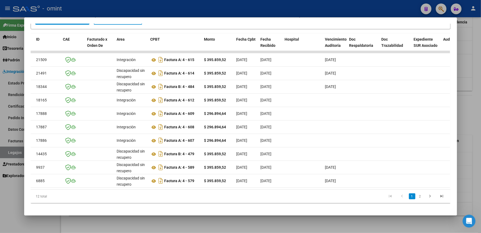
scroll to position [0, 0]
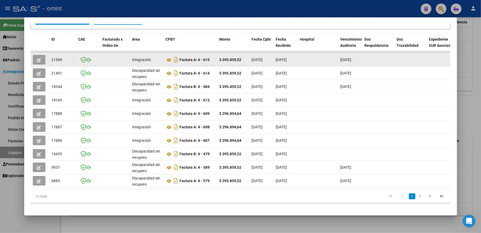
click at [36, 55] on button "button" at bounding box center [39, 60] width 13 height 10
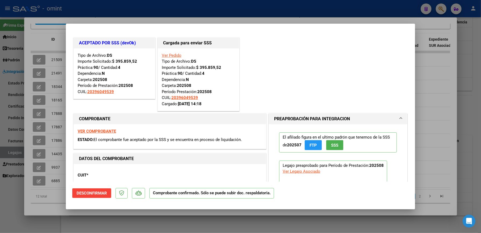
click at [421, 71] on div at bounding box center [240, 116] width 481 height 233
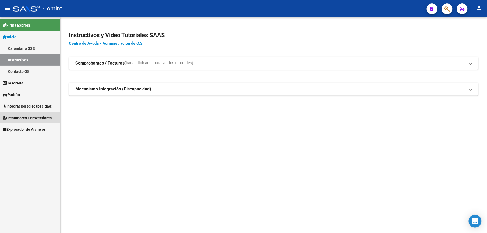
click at [25, 116] on span "Prestadores / Proveedores" at bounding box center [27, 118] width 49 height 6
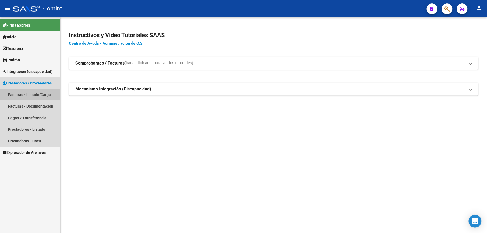
click at [31, 95] on link "Facturas - Listado/Carga" at bounding box center [30, 95] width 60 height 12
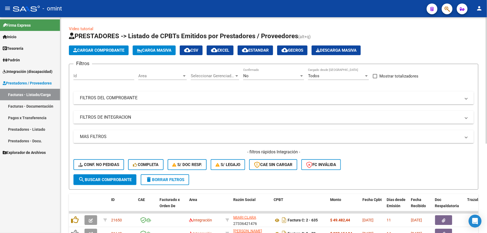
click at [176, 178] on span "delete Borrar Filtros" at bounding box center [164, 179] width 39 height 5
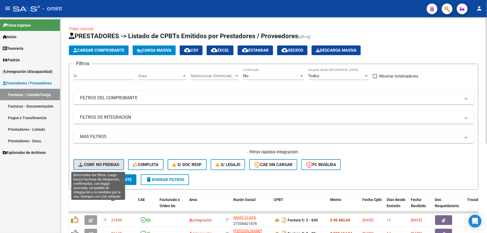
click at [101, 165] on span "Conf. no pedidas" at bounding box center [98, 164] width 41 height 5
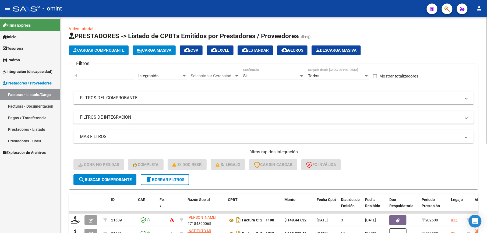
click at [81, 76] on input "Id" at bounding box center [103, 75] width 61 height 5
click at [81, 74] on input "2109" at bounding box center [103, 75] width 61 height 5
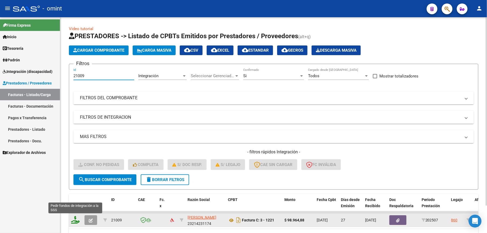
type input "21009"
click at [73, 216] on icon at bounding box center [75, 220] width 9 height 8
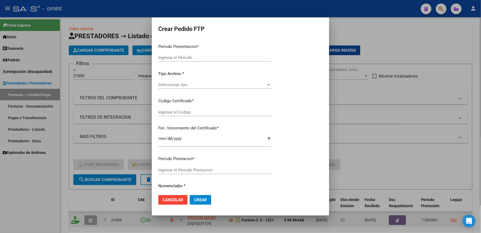
type input "202508"
type input "202507"
type input "$ 98.964,88"
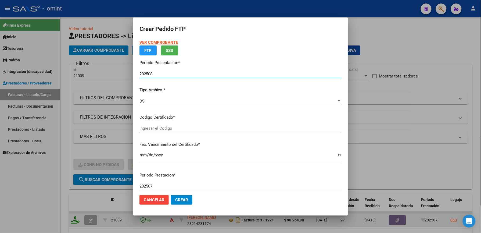
type input "7207787235"
type input "2030-08-14"
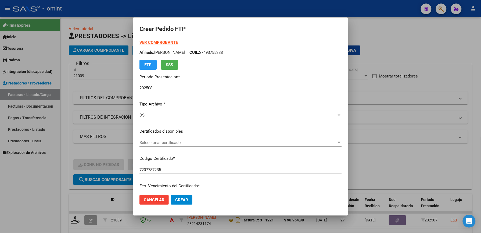
click at [155, 141] on span "Seleccionar certificado" at bounding box center [238, 142] width 197 height 5
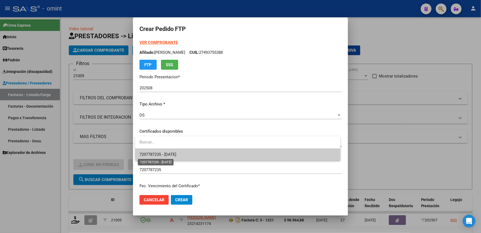
click at [176, 153] on span "7207787235 - 2030-08-14" at bounding box center [158, 154] width 37 height 5
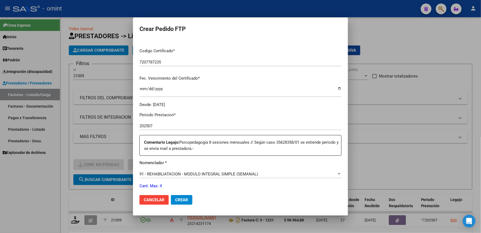
scroll to position [143, 0]
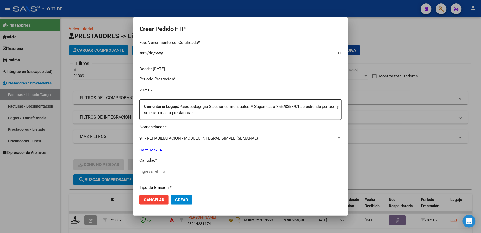
click at [153, 168] on div "Ingresar el nro" at bounding box center [241, 171] width 202 height 8
type input "4"
click at [181, 196] on button "Crear" at bounding box center [182, 200] width 22 height 10
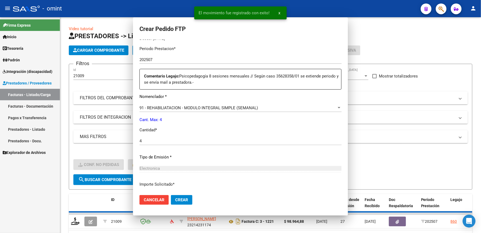
scroll to position [113, 0]
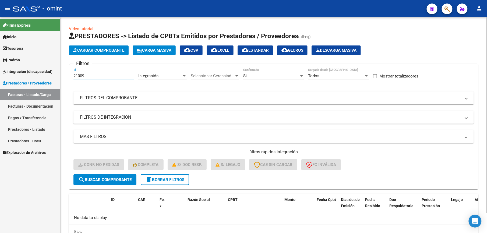
drag, startPoint x: 87, startPoint y: 77, endPoint x: 93, endPoint y: 72, distance: 6.9
click at [87, 76] on input "21009" at bounding box center [103, 75] width 61 height 5
type input "21007"
click at [102, 181] on span "search Buscar Comprobante" at bounding box center [104, 179] width 53 height 5
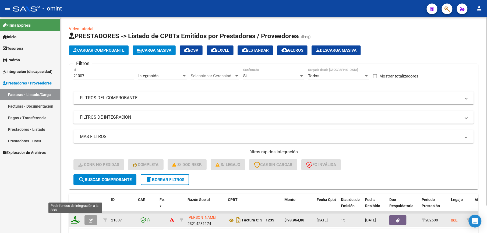
click at [75, 221] on icon at bounding box center [75, 220] width 9 height 8
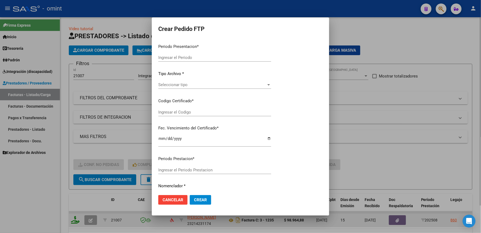
type input "202508"
type input "$ 98.964,88"
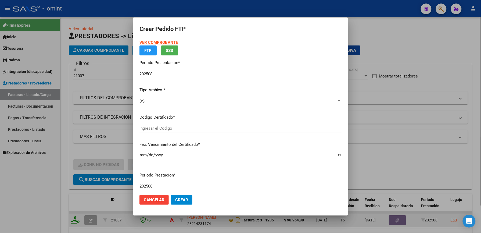
type input "7207787235"
type input "2030-08-14"
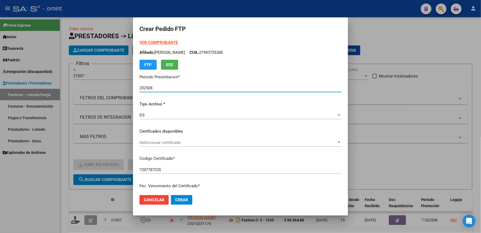
click at [157, 143] on span "Seleccionar certificado" at bounding box center [238, 142] width 197 height 5
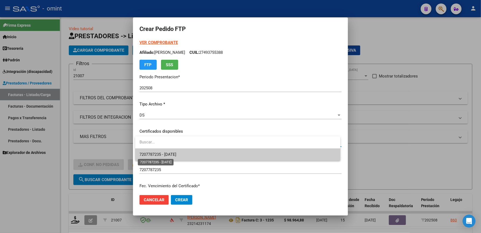
click at [155, 156] on span "7207787235 - 2030-08-14" at bounding box center [158, 154] width 37 height 5
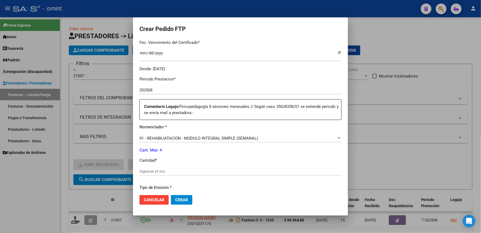
scroll to position [179, 0]
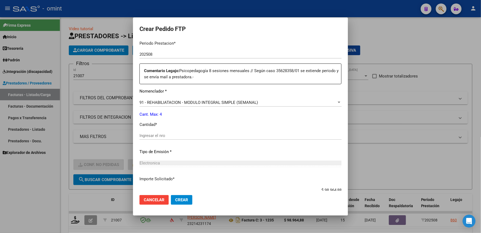
click at [162, 133] on input "Ingresar el nro" at bounding box center [241, 135] width 202 height 5
type input "4"
click at [183, 197] on button "Crear" at bounding box center [182, 200] width 22 height 10
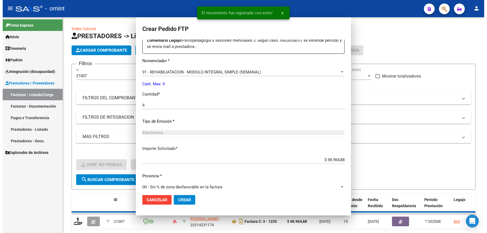
scroll to position [0, 0]
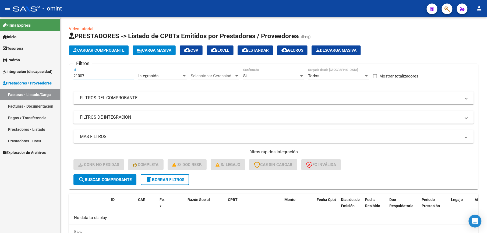
drag, startPoint x: 91, startPoint y: 76, endPoint x: 40, endPoint y: 74, distance: 50.6
click at [40, 74] on mat-sidenav-container "Firma Express Inicio Calendario SSS Instructivos Contacto OS Tesorería Extracto…" at bounding box center [243, 125] width 487 height 216
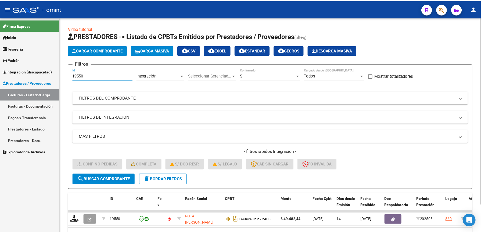
scroll to position [32, 0]
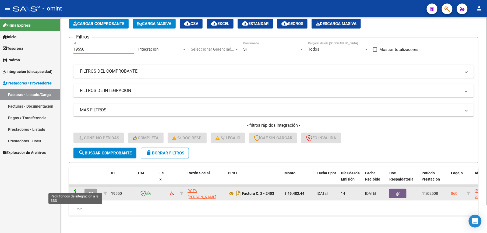
type input "19550"
click at [74, 189] on icon at bounding box center [75, 193] width 9 height 8
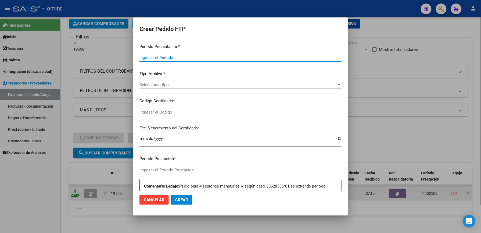
type input "202508"
type input "$ 49.482,44"
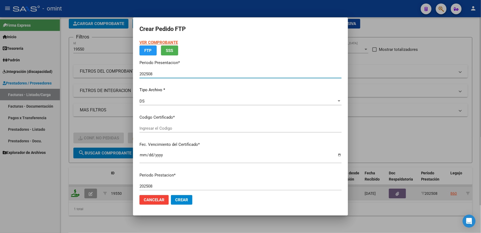
type input "7207787235"
type input "2030-08-14"
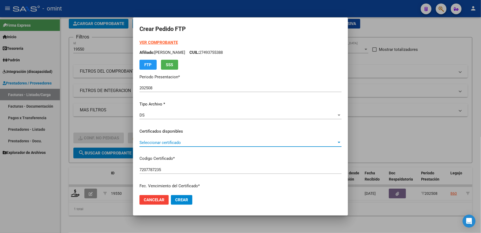
click at [162, 141] on span "Seleccionar certificado" at bounding box center [238, 142] width 197 height 5
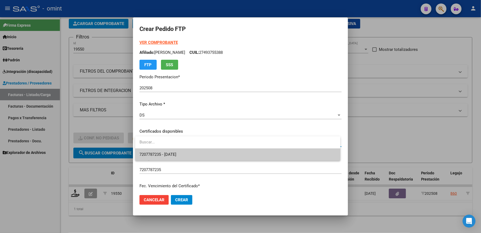
click at [160, 152] on span "7207787235 - 2030-08-14" at bounding box center [238, 154] width 197 height 12
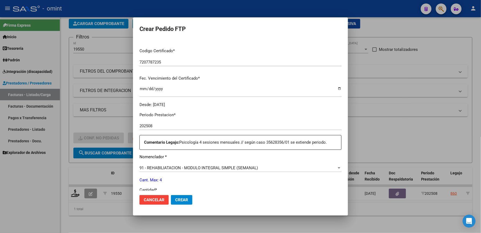
scroll to position [143, 0]
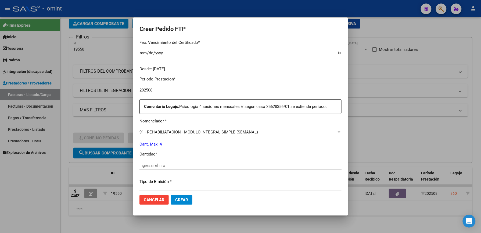
click at [158, 164] on input "Ingresar el nro" at bounding box center [241, 165] width 202 height 5
type input "4"
click at [182, 199] on span "Crear" at bounding box center [181, 199] width 13 height 5
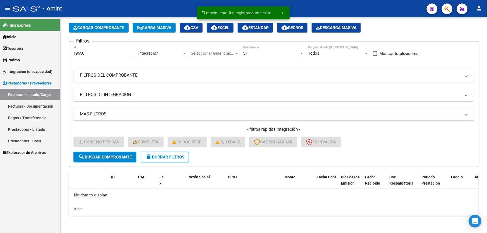
scroll to position [22, 0]
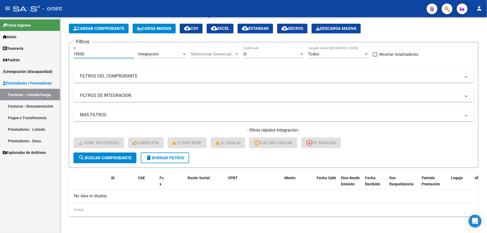
drag, startPoint x: 87, startPoint y: 54, endPoint x: 38, endPoint y: 53, distance: 49.0
click at [38, 53] on mat-sidenav-container "Firma Express Inicio Calendario SSS Instructivos Contacto OS Tesorería Extracto…" at bounding box center [243, 125] width 487 height 216
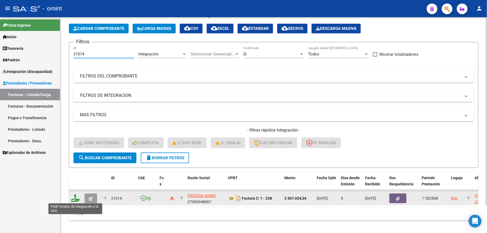
type input "21014"
click at [75, 197] on icon at bounding box center [75, 198] width 9 height 8
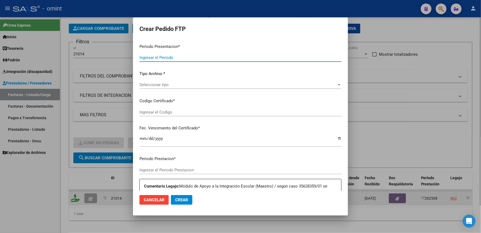
type input "202508"
type input "$ 307.654,34"
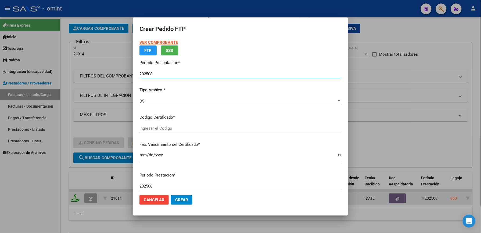
type input "7207787235"
type input "2030-08-14"
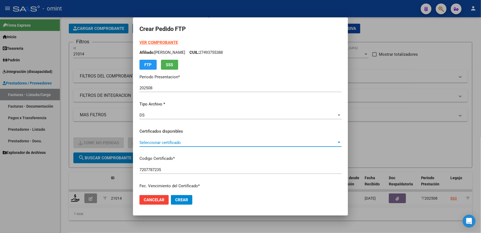
click at [153, 140] on span "Seleccionar certificado" at bounding box center [238, 142] width 197 height 5
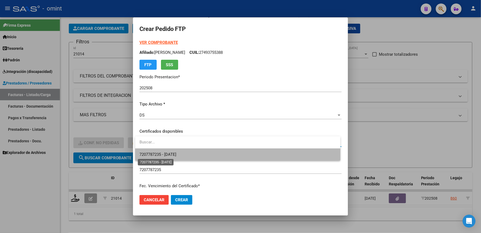
click at [167, 156] on span "7207787235 - 2030-08-14" at bounding box center [158, 154] width 37 height 5
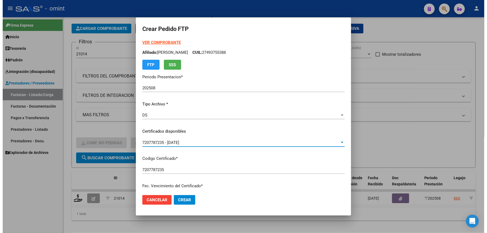
scroll to position [143, 0]
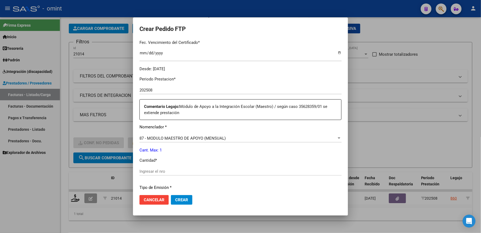
click at [151, 173] on input "Ingresar el nro" at bounding box center [241, 171] width 202 height 5
type input "1"
click at [181, 200] on span "Crear" at bounding box center [181, 199] width 13 height 5
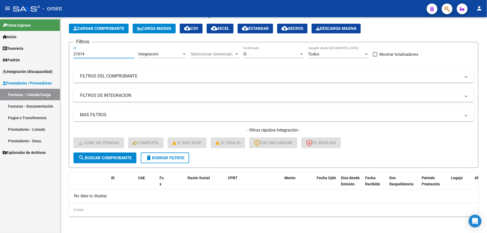
drag, startPoint x: 90, startPoint y: 54, endPoint x: 59, endPoint y: 54, distance: 31.2
click at [59, 54] on mat-sidenav-container "Firma Express Inicio Calendario SSS Instructivos Contacto OS Tesorería Extracto…" at bounding box center [243, 125] width 487 height 216
type input "18856"
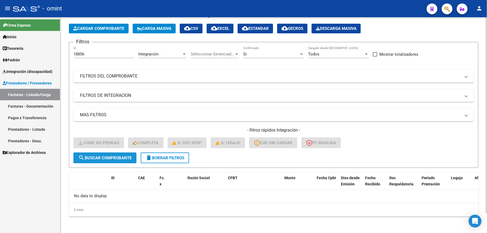
click at [113, 157] on span "search Buscar Comprobante" at bounding box center [104, 157] width 53 height 5
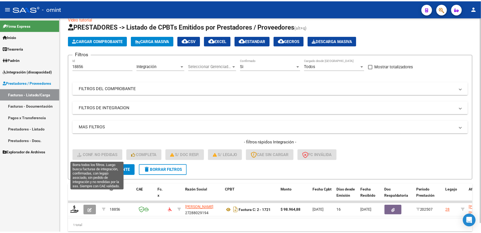
scroll to position [22, 0]
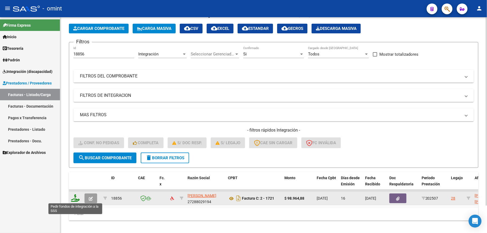
click at [76, 197] on icon at bounding box center [75, 198] width 9 height 8
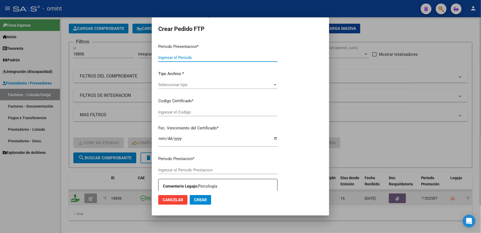
type input "202508"
type input "202507"
type input "$ 98.964,88"
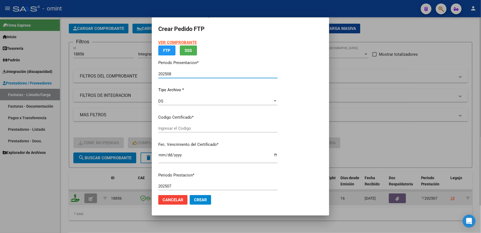
type input "834361020"
type input "2023-10-30"
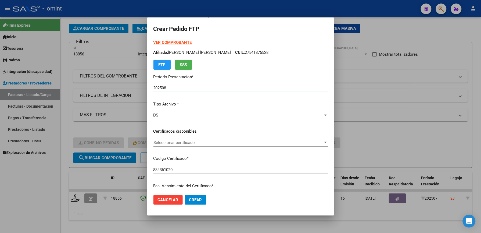
click at [165, 141] on span "Seleccionar certificado" at bounding box center [239, 142] width 170 height 5
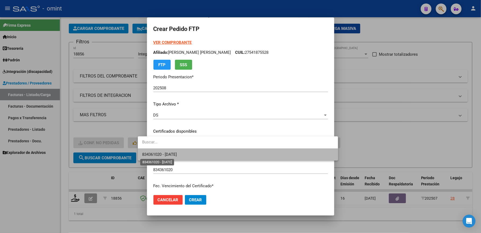
click at [166, 154] on span "834361020 - 2023-10-30" at bounding box center [159, 154] width 35 height 5
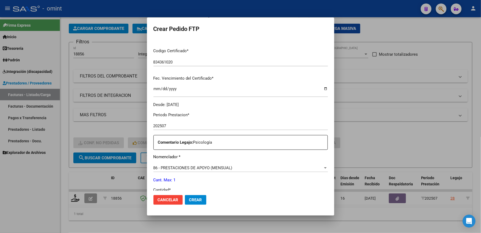
scroll to position [143, 0]
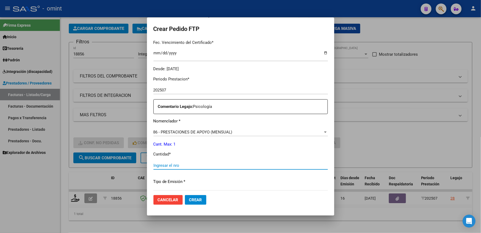
click at [154, 163] on input "Ingresar el nro" at bounding box center [241, 165] width 175 height 5
click at [436, 140] on div at bounding box center [240, 116] width 481 height 233
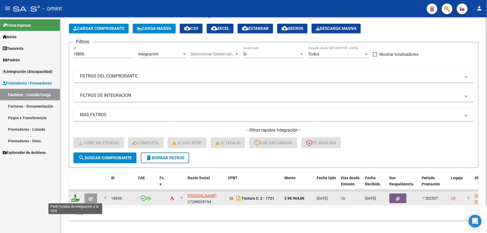
click at [76, 198] on icon at bounding box center [75, 198] width 9 height 8
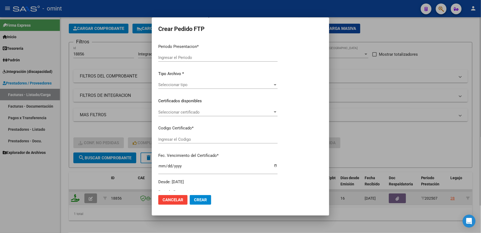
type input "202508"
type input "202507"
type input "$ 98.964,88"
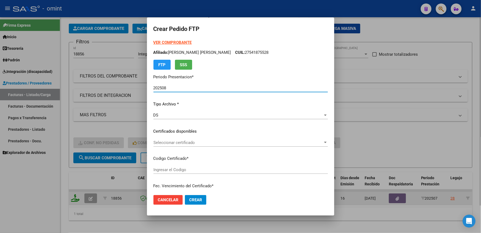
type input "834361020"
type input "2023-10-30"
type input "60380300"
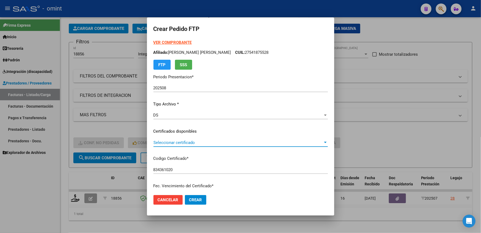
click at [175, 141] on span "Seleccionar certificado" at bounding box center [239, 142] width 170 height 5
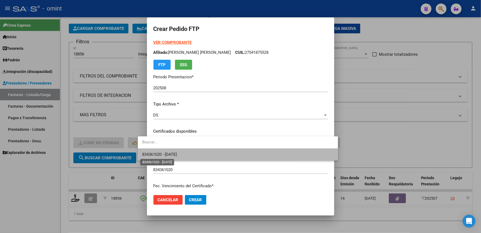
click at [177, 156] on span "834361020 - 2023-10-30" at bounding box center [159, 154] width 35 height 5
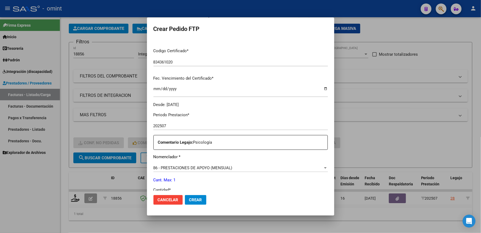
scroll to position [179, 0]
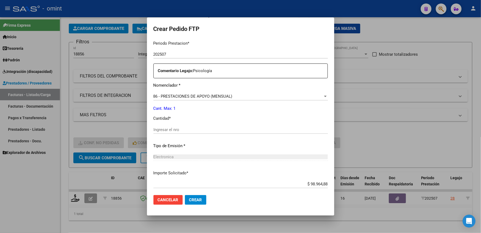
click at [159, 130] on input "Ingresar el nro" at bounding box center [241, 129] width 175 height 5
type input "1"
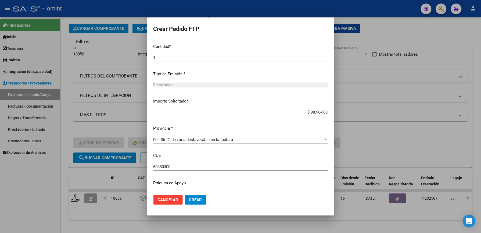
scroll to position [263, 0]
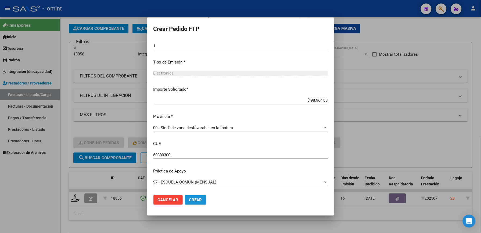
click at [189, 200] on span "Crear" at bounding box center [195, 199] width 13 height 5
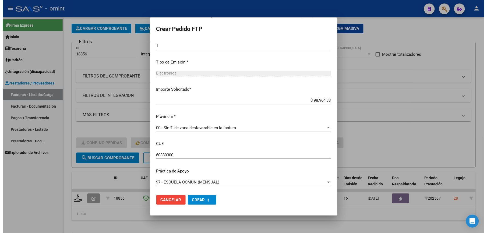
scroll to position [0, 0]
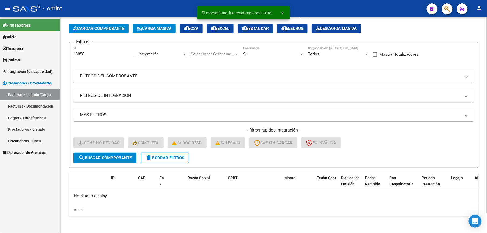
click at [88, 50] on div "18856 Id" at bounding box center [103, 53] width 61 height 12
click at [88, 54] on input "18856" at bounding box center [103, 54] width 61 height 5
type input "18857"
click at [109, 156] on span "search Buscar Comprobante" at bounding box center [104, 157] width 53 height 5
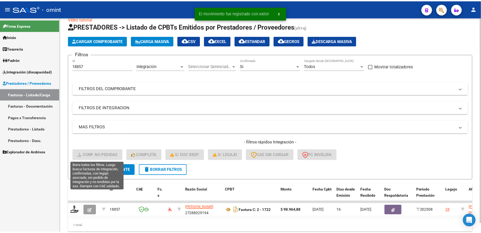
scroll to position [22, 0]
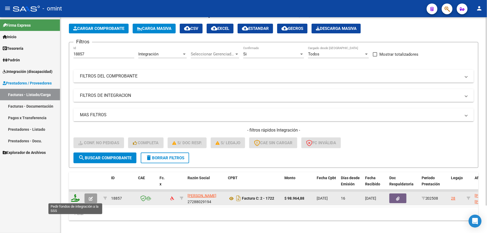
click at [72, 200] on icon at bounding box center [75, 198] width 9 height 8
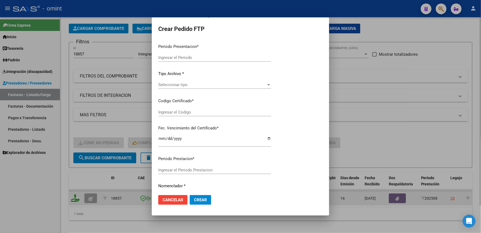
type input "202508"
type input "$ 98.964,88"
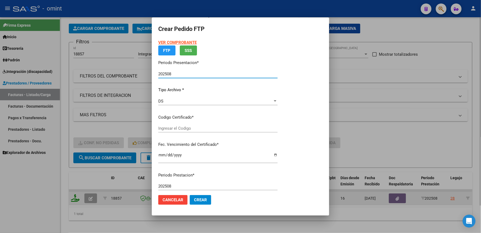
type input "834361020"
type input "2023-10-30"
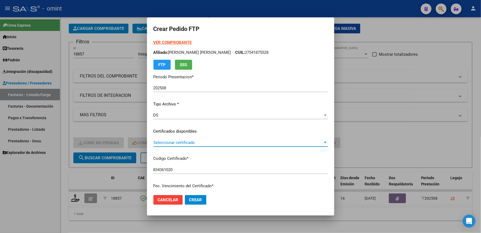
click at [156, 143] on span "Seleccionar certificado" at bounding box center [239, 142] width 170 height 5
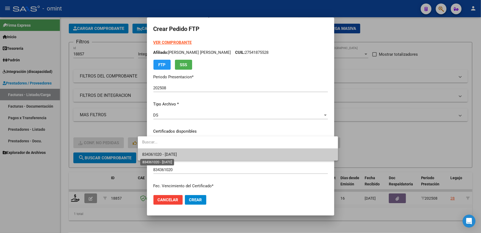
click at [157, 154] on span "834361020 - 2023-10-30" at bounding box center [159, 154] width 35 height 5
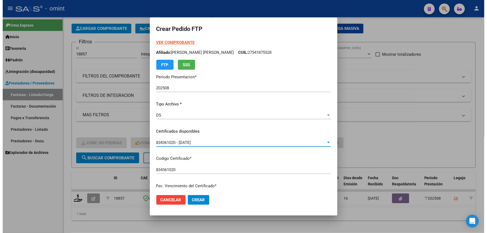
scroll to position [143, 0]
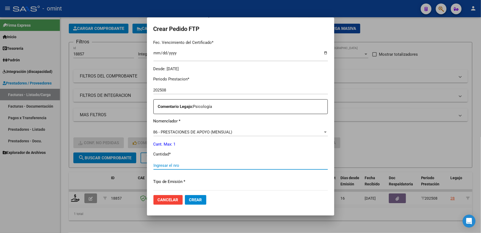
click at [154, 165] on input "Ingresar el nro" at bounding box center [241, 165] width 175 height 5
type input "1"
click at [189, 197] on span "Crear" at bounding box center [195, 199] width 13 height 5
